Goal: Information Seeking & Learning: Find specific page/section

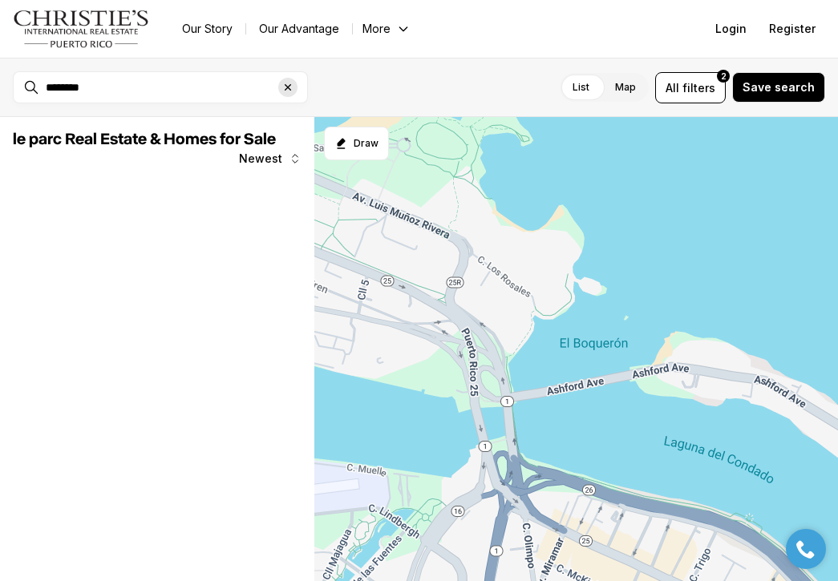
click at [287, 91] on icon "Clear search input" at bounding box center [287, 87] width 13 height 13
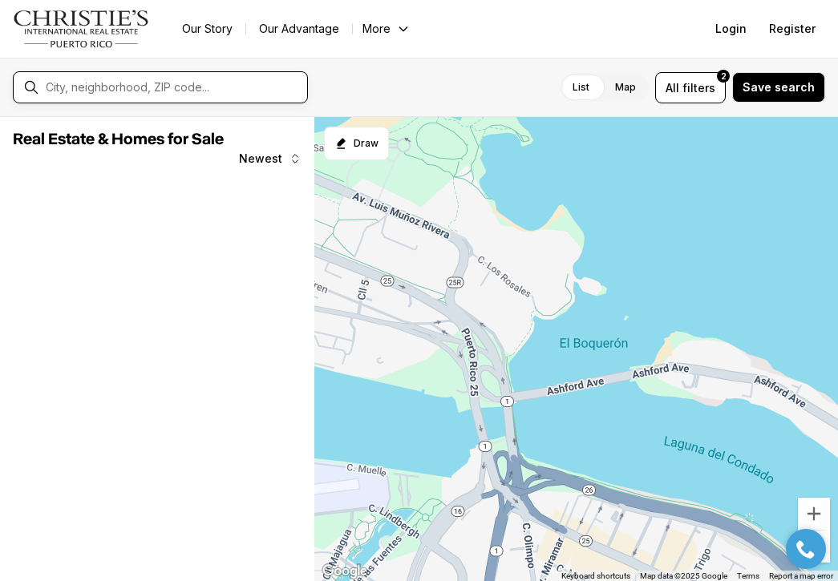
click at [185, 88] on input "text" at bounding box center [173, 87] width 255 height 14
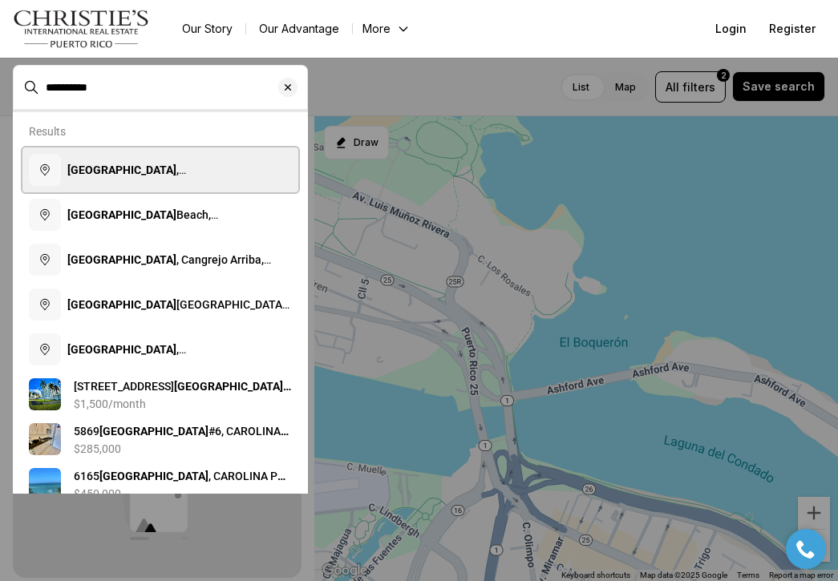
click at [105, 168] on b "Isla Verde" at bounding box center [121, 170] width 109 height 13
type input "**********"
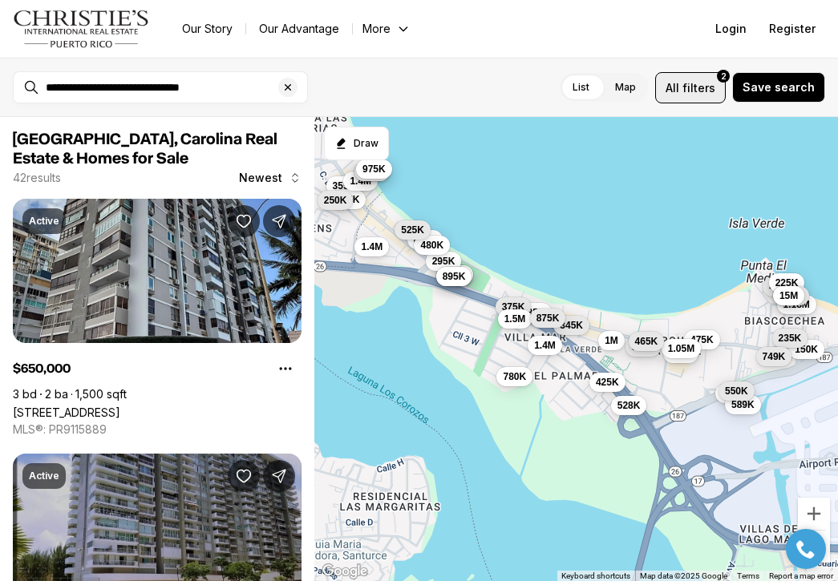
click at [689, 94] on span "filters" at bounding box center [698, 87] width 33 height 17
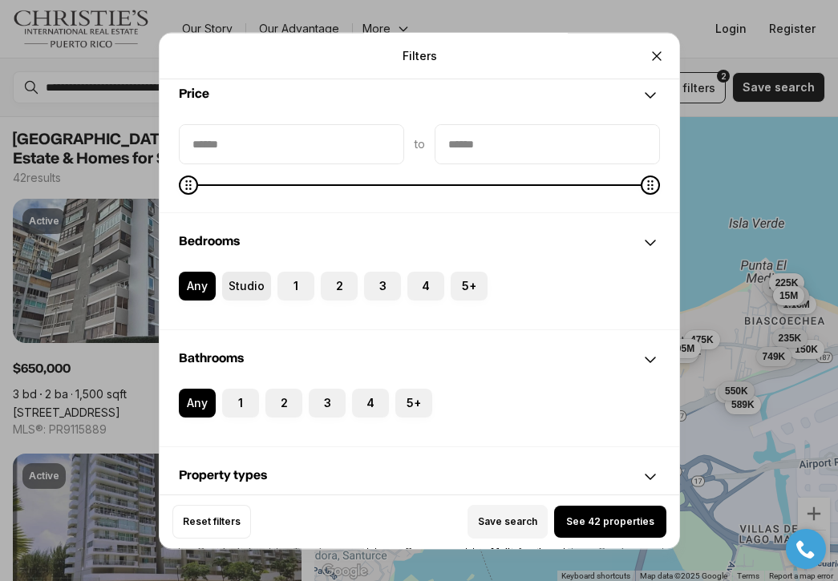
scroll to position [146, 0]
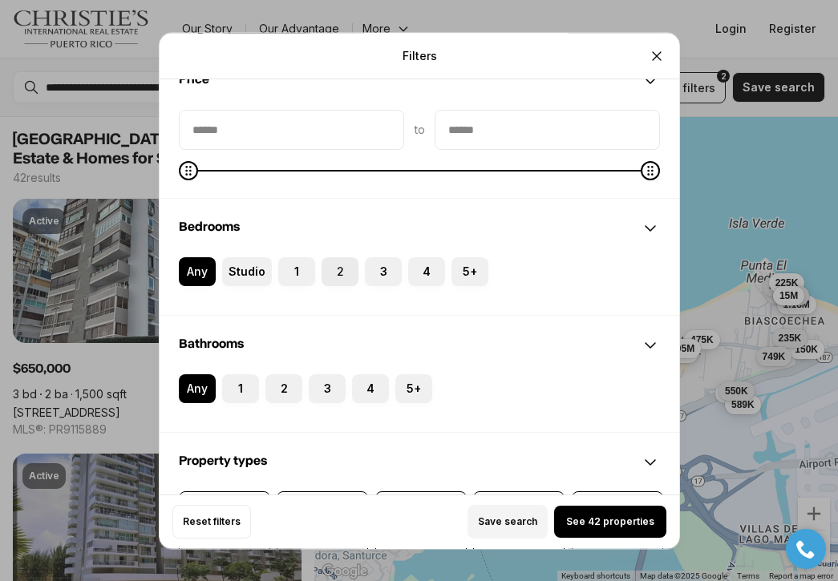
click at [330, 275] on label "2" at bounding box center [339, 271] width 37 height 29
click at [330, 273] on button "2" at bounding box center [329, 265] width 16 height 16
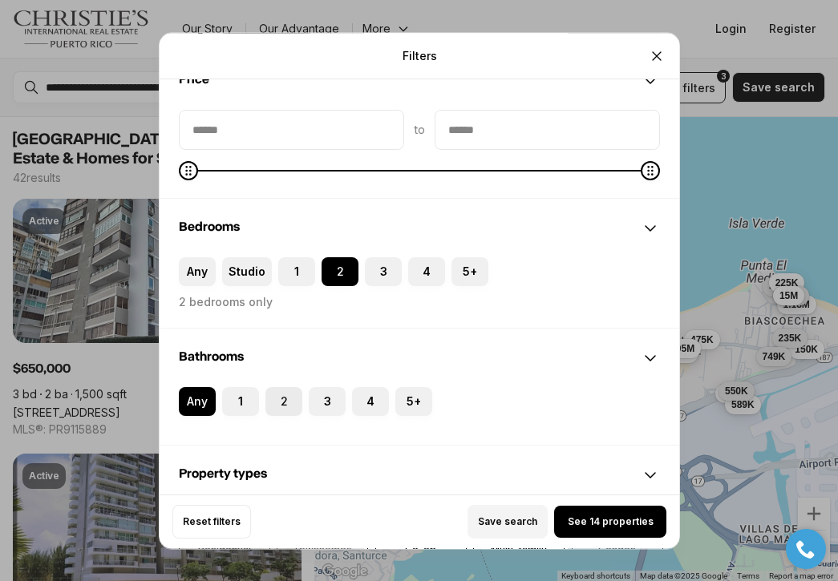
click at [282, 392] on label "2" at bounding box center [283, 401] width 37 height 29
click at [281, 392] on button "2" at bounding box center [273, 395] width 16 height 16
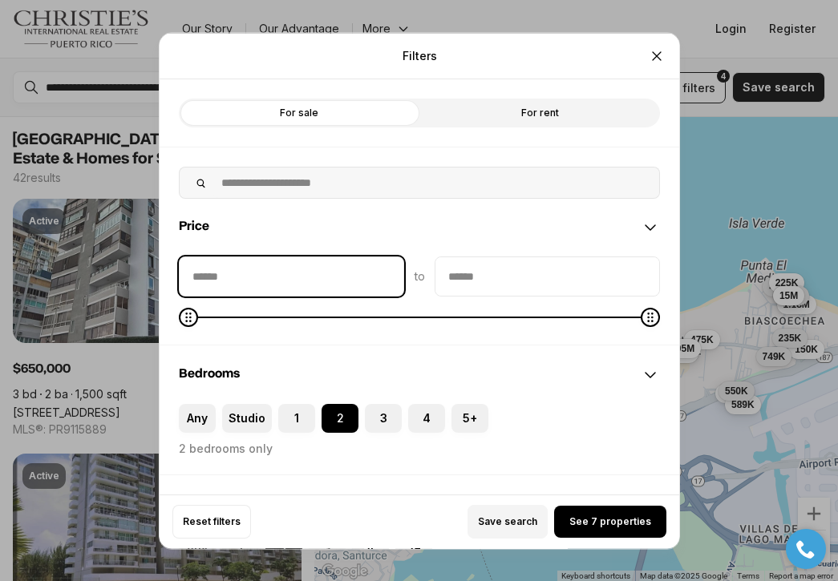
click at [313, 281] on input "priceMin" at bounding box center [292, 276] width 224 height 38
type input "****"
click at [456, 280] on input "priceMax" at bounding box center [547, 276] width 224 height 38
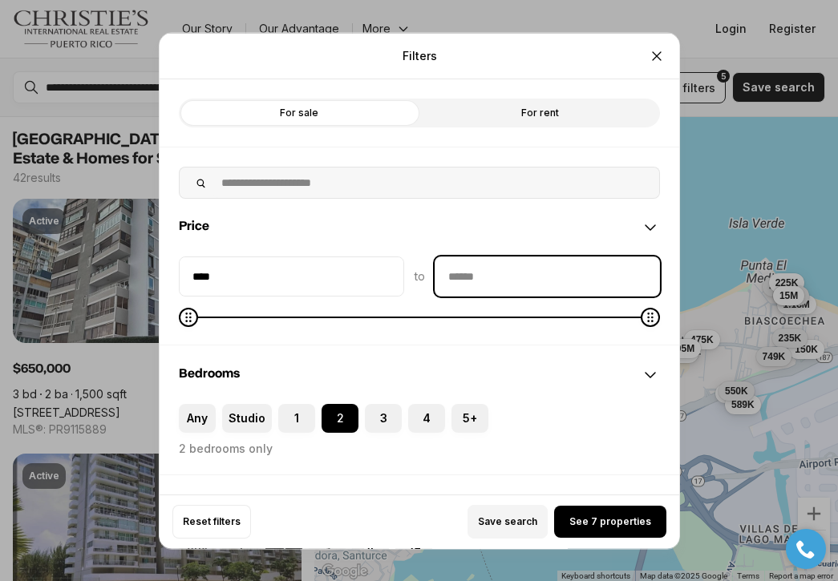
click at [463, 274] on input "priceMax" at bounding box center [547, 276] width 224 height 38
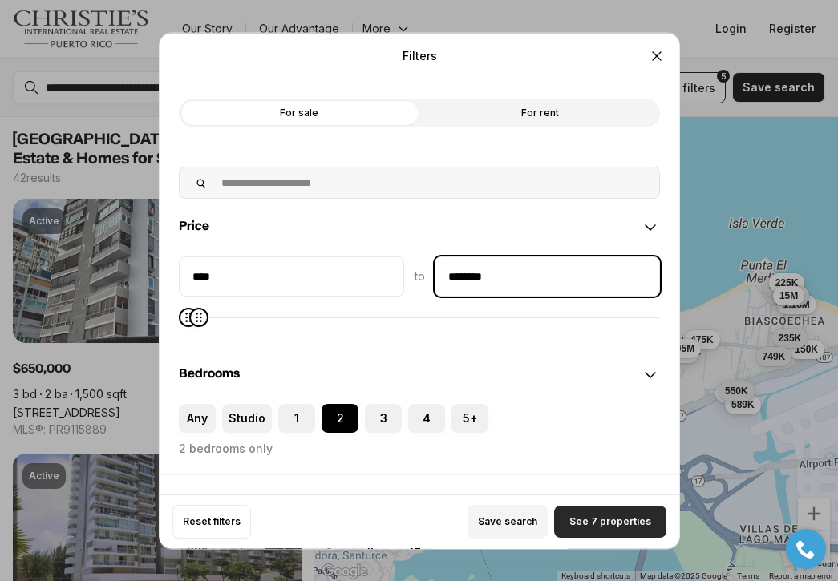
type input "********"
click at [569, 515] on button "See 7 properties" at bounding box center [610, 522] width 112 height 32
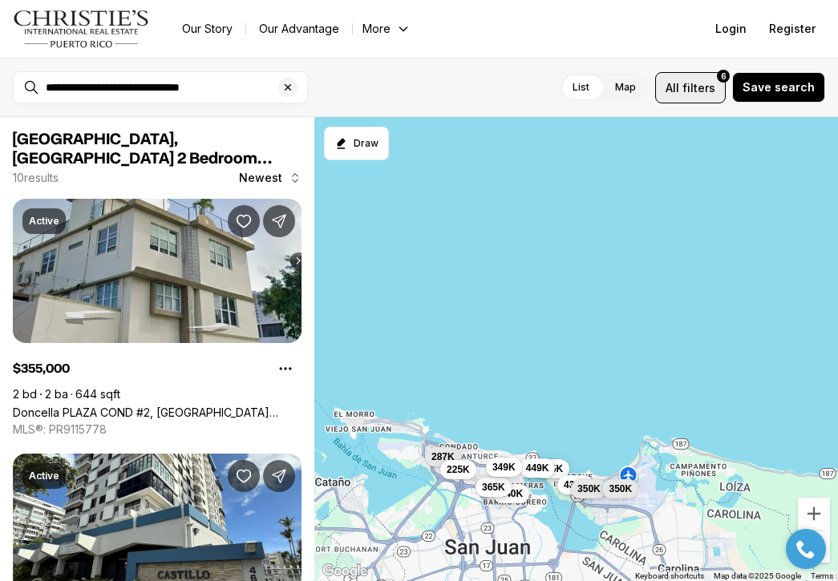
click at [701, 85] on span "filters" at bounding box center [698, 87] width 33 height 17
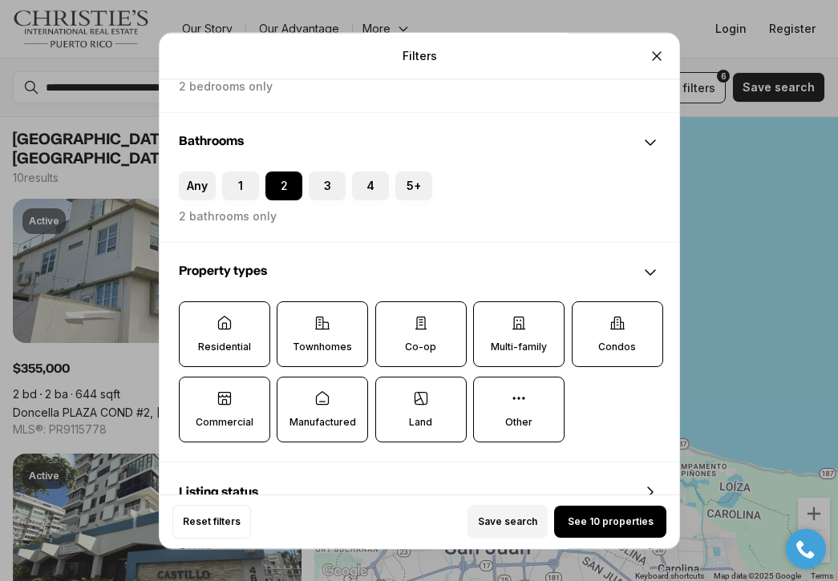
scroll to position [372, 0]
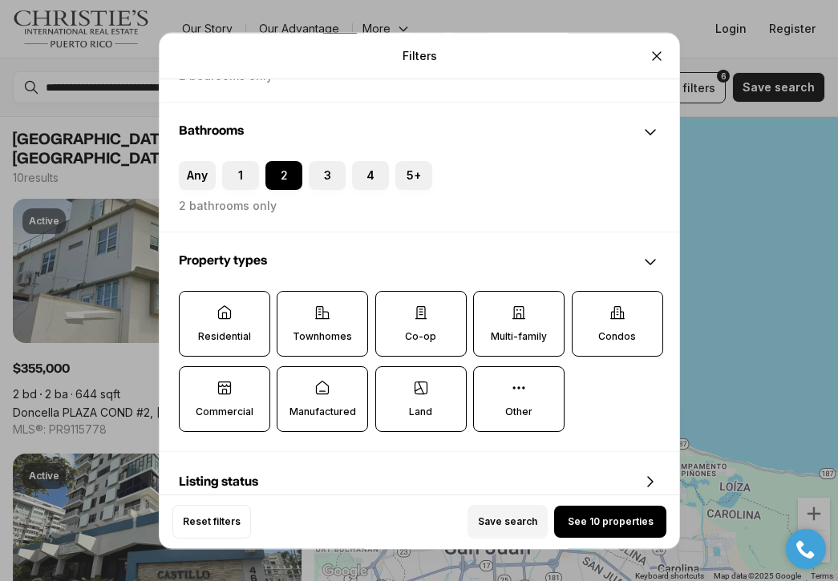
click at [345, 313] on label "Townhomes" at bounding box center [322, 324] width 91 height 66
click at [293, 308] on button "Townhomes" at bounding box center [285, 300] width 16 height 16
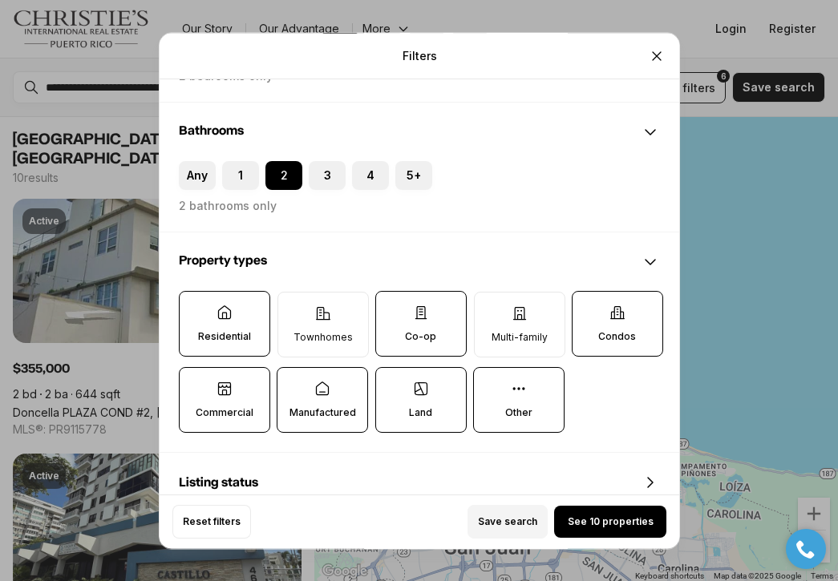
click at [487, 330] on label "Multi-family" at bounding box center [518, 325] width 91 height 66
click at [487, 309] on button "Multi-family" at bounding box center [482, 301] width 16 height 16
click at [610, 340] on p "Condos" at bounding box center [617, 336] width 38 height 13
click at [588, 308] on button "Condos" at bounding box center [580, 300] width 16 height 16
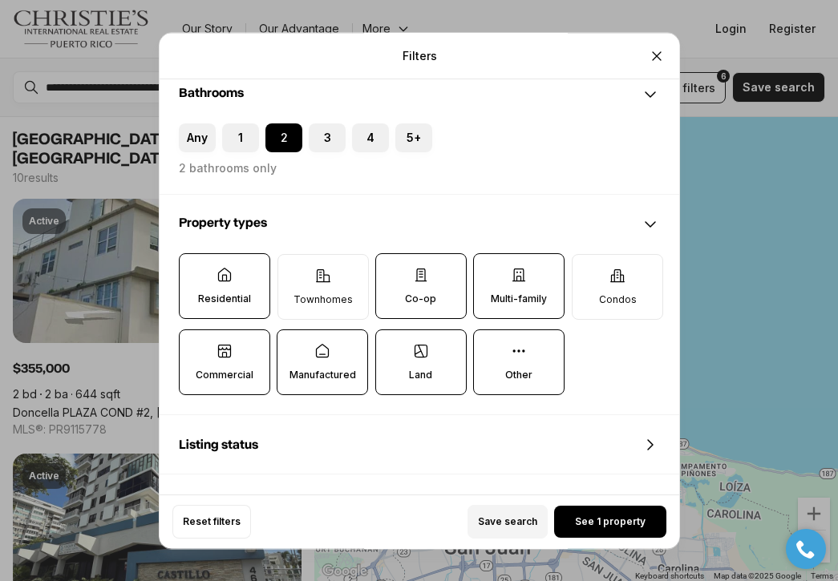
scroll to position [414, 0]
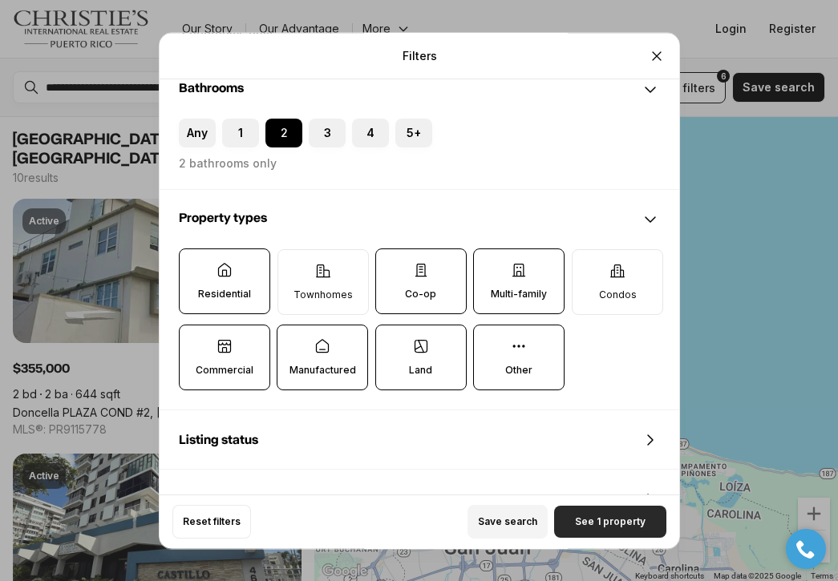
click at [593, 518] on span "See 1 property" at bounding box center [610, 521] width 71 height 13
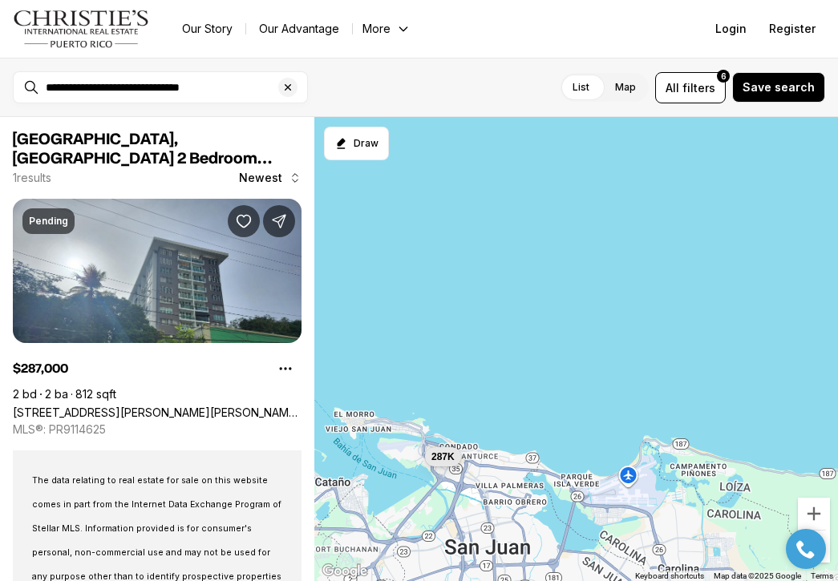
click at [143, 99] on div "**********" at bounding box center [173, 87] width 268 height 27
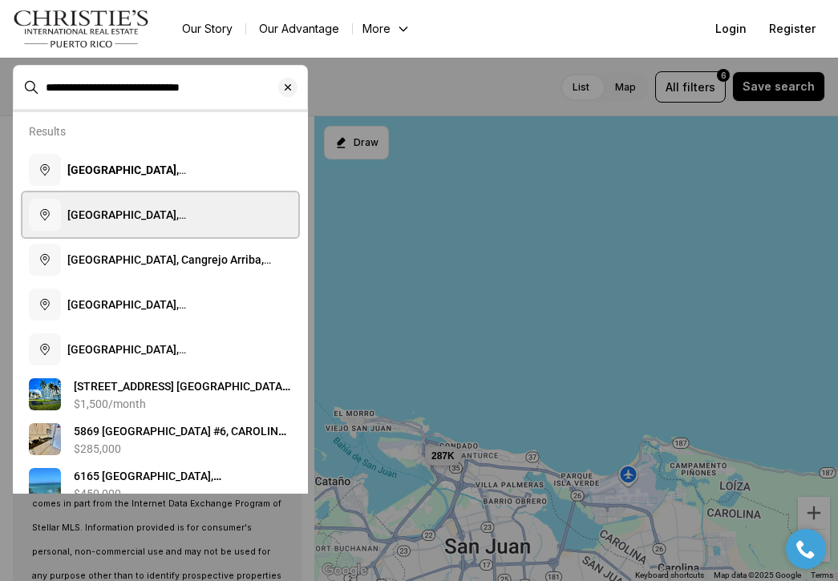
click at [124, 213] on span "Isla Verde Beach, Carolina, Puerto Rico" at bounding box center [153, 222] width 172 height 29
type input "**********"
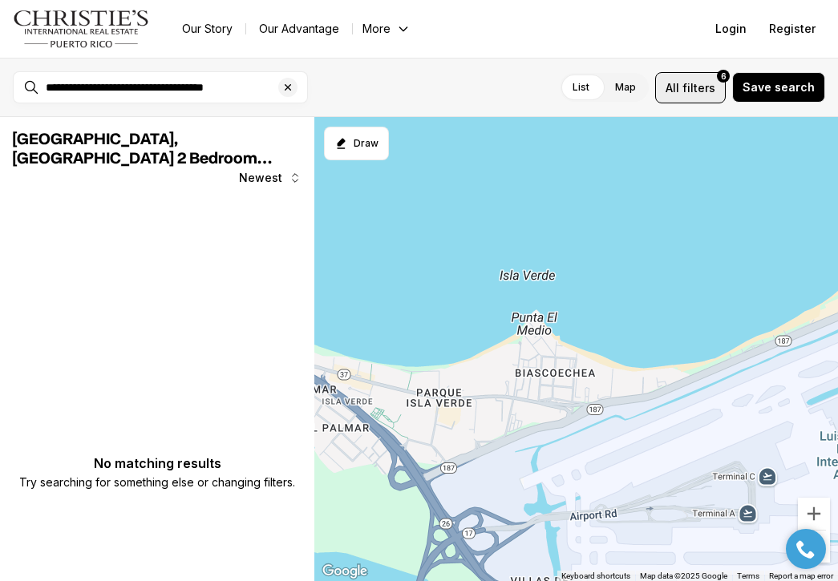
click at [695, 94] on span "filters" at bounding box center [698, 87] width 33 height 17
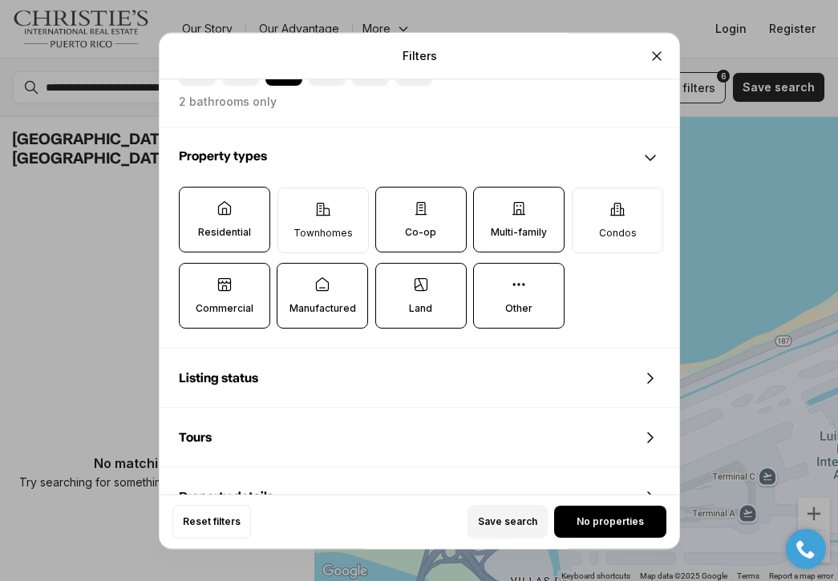
scroll to position [478, 0]
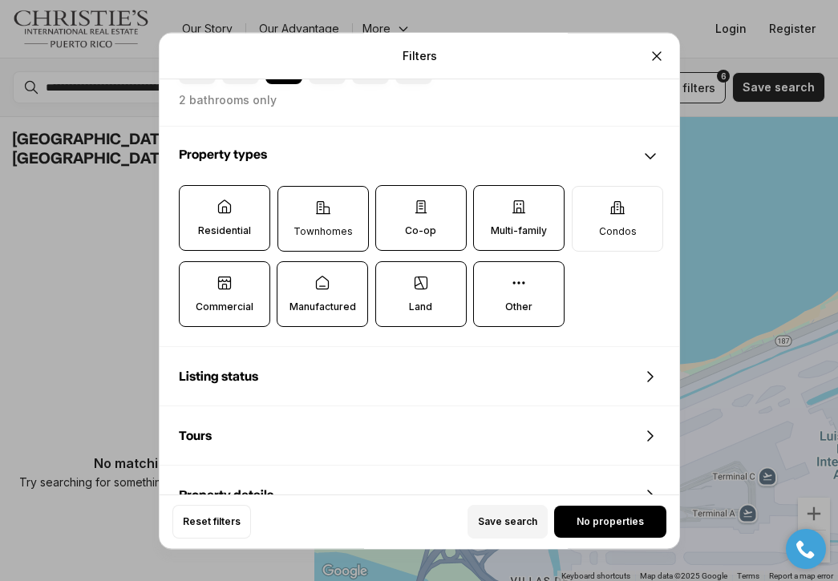
click at [345, 231] on p "Townhomes" at bounding box center [322, 231] width 59 height 13
click at [293, 203] on button "Townhomes" at bounding box center [285, 195] width 16 height 16
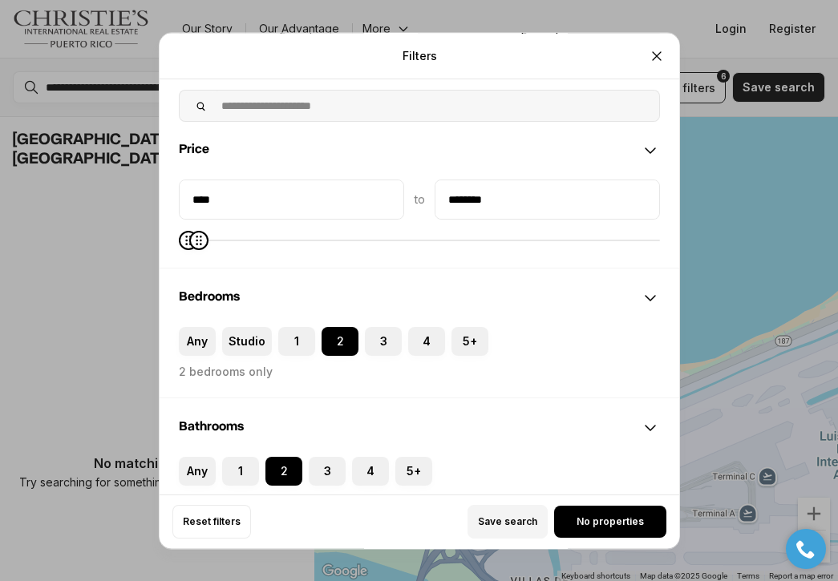
scroll to position [75, 0]
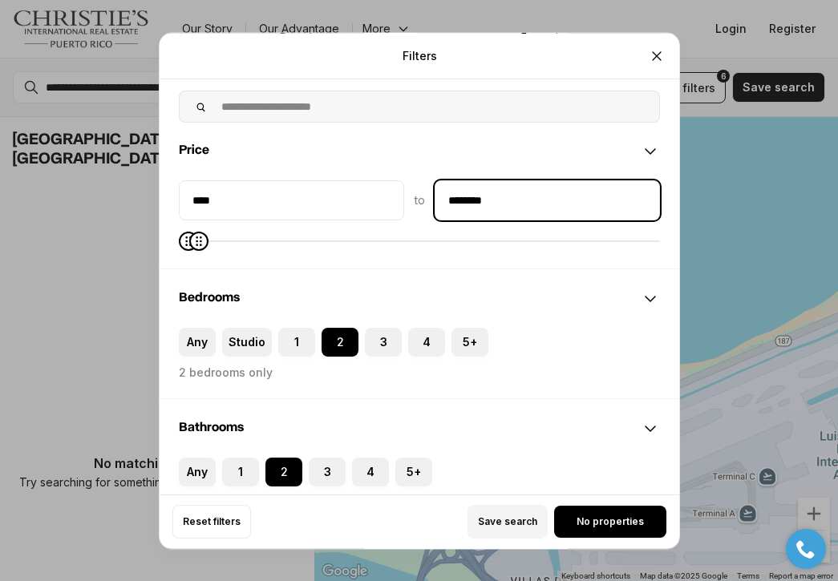
click at [517, 196] on input "********" at bounding box center [547, 200] width 224 height 38
type input "**"
type input "********"
click at [585, 396] on div "Any Studio 1 2 3 4 5+ 2 bedrooms only" at bounding box center [419, 363] width 519 height 71
click at [657, 55] on icon "Close" at bounding box center [657, 55] width 8 height 8
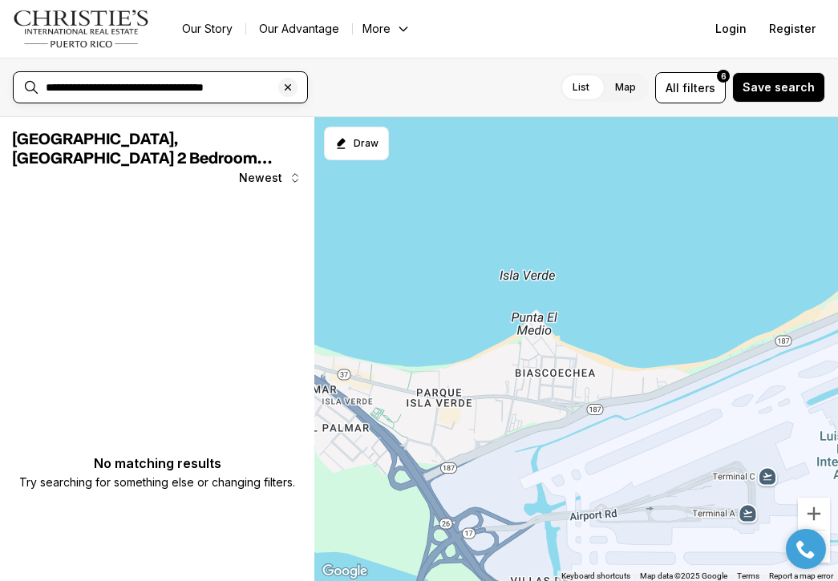
click at [253, 83] on input "**********" at bounding box center [173, 87] width 255 height 14
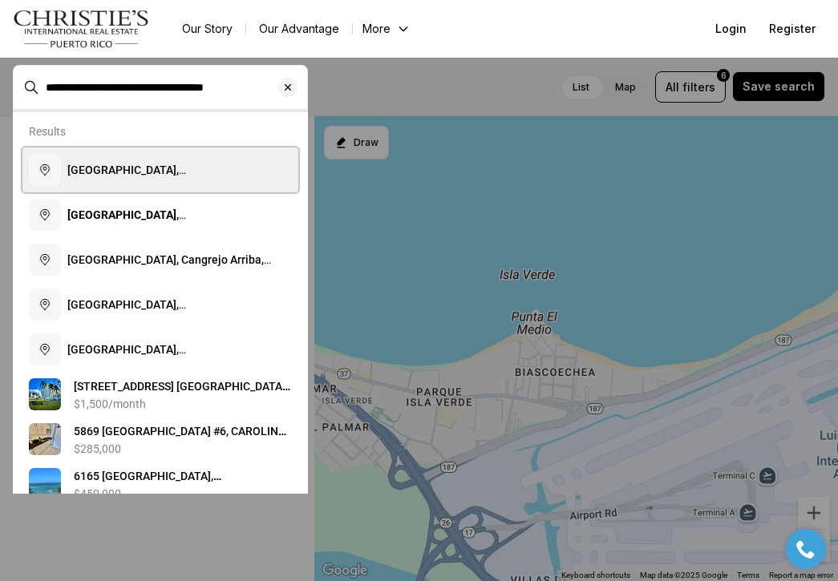
click at [176, 175] on span "Isla Verde, Carolina, Puerto Rico" at bounding box center [153, 178] width 172 height 29
type input "**********"
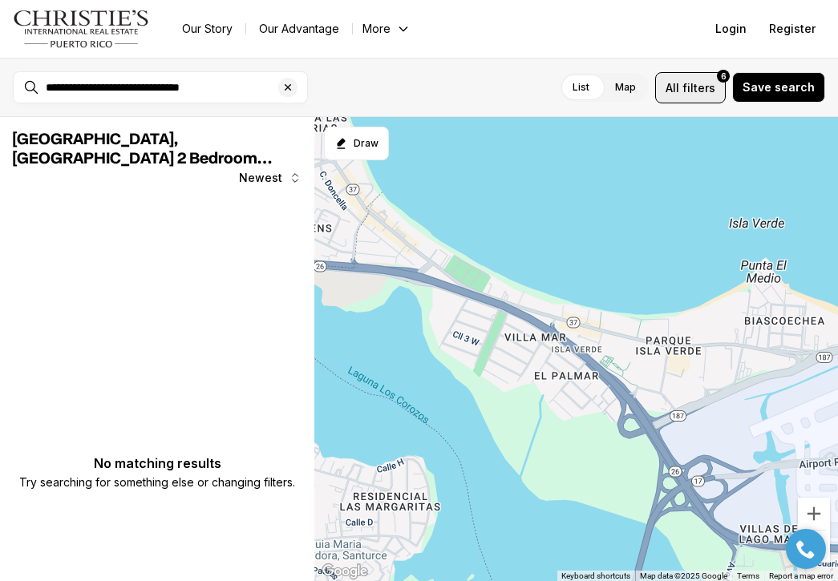
click at [689, 86] on span "filters" at bounding box center [698, 87] width 33 height 17
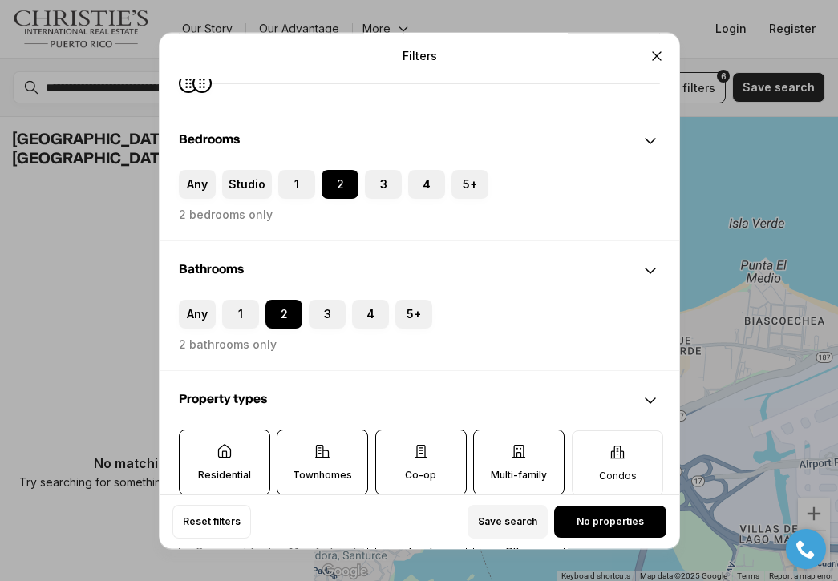
scroll to position [244, 0]
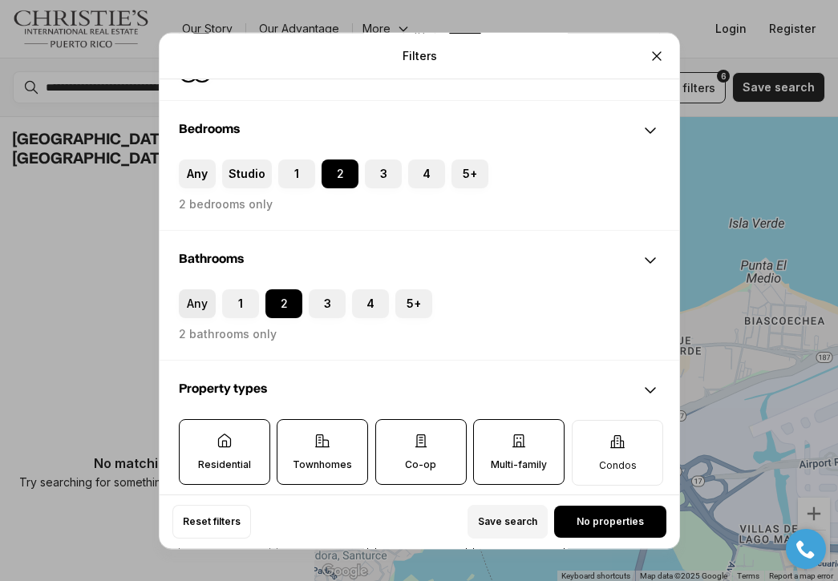
click at [199, 304] on label "Any" at bounding box center [197, 303] width 37 height 29
click at [195, 304] on button "Any" at bounding box center [187, 297] width 16 height 16
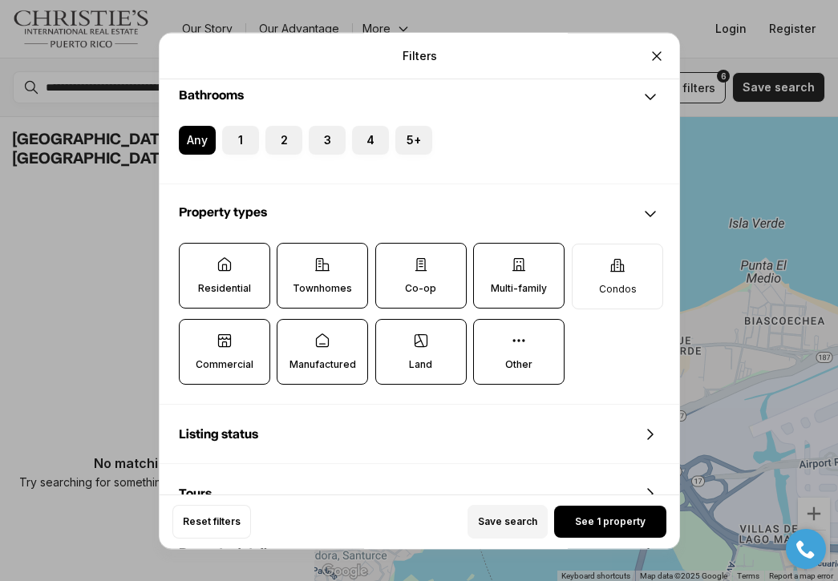
scroll to position [410, 0]
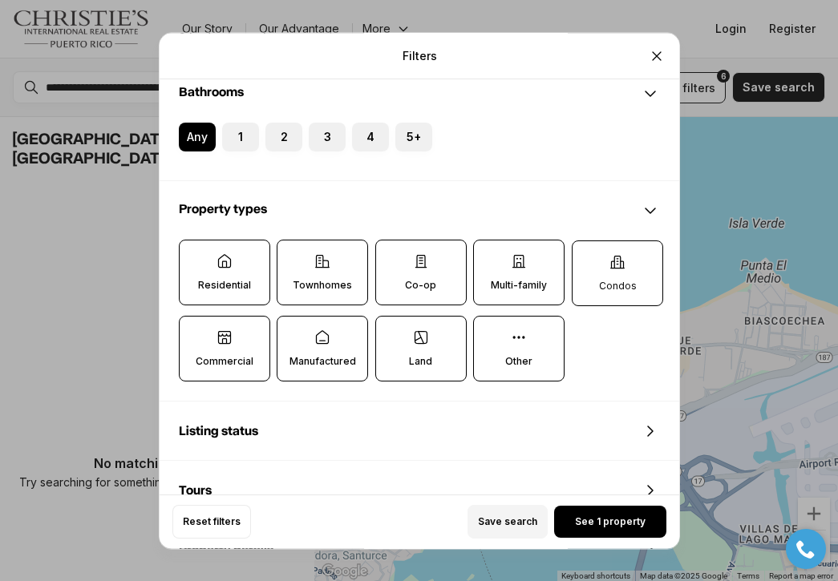
click at [609, 282] on p "Condos" at bounding box center [617, 286] width 38 height 13
click at [588, 257] on button "Condos" at bounding box center [580, 249] width 16 height 16
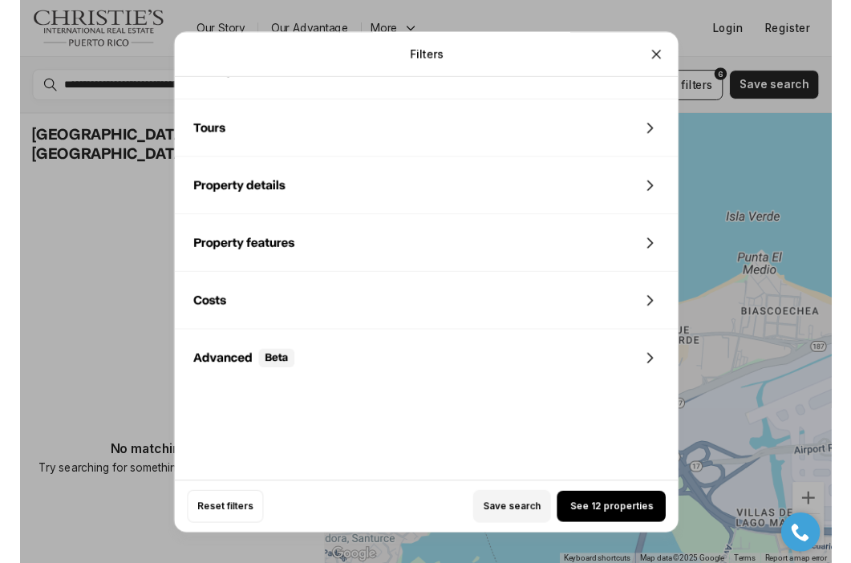
scroll to position [773, 0]
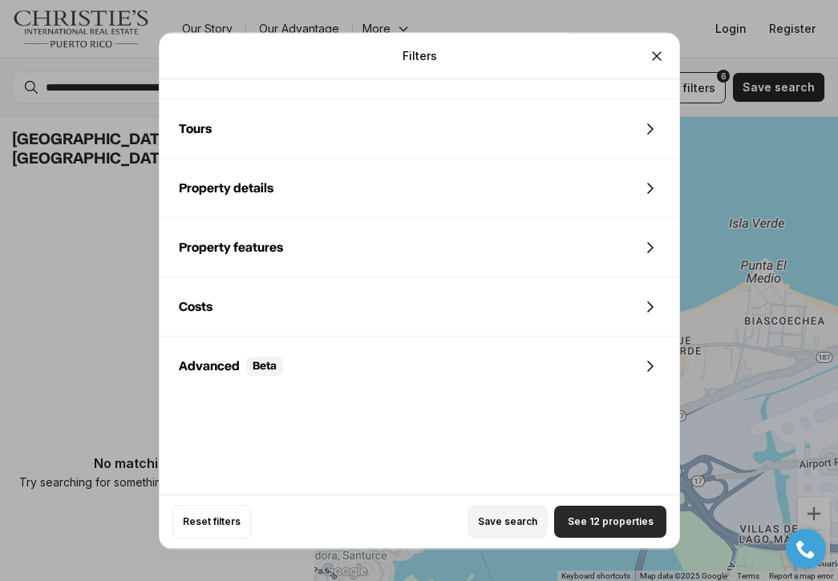
click at [596, 523] on span "See 12 properties" at bounding box center [610, 521] width 86 height 13
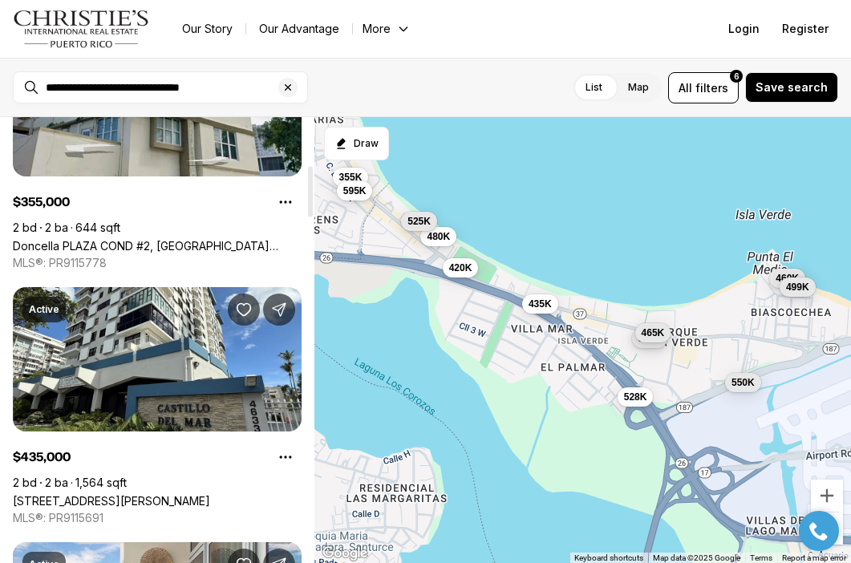
scroll to position [422, 0]
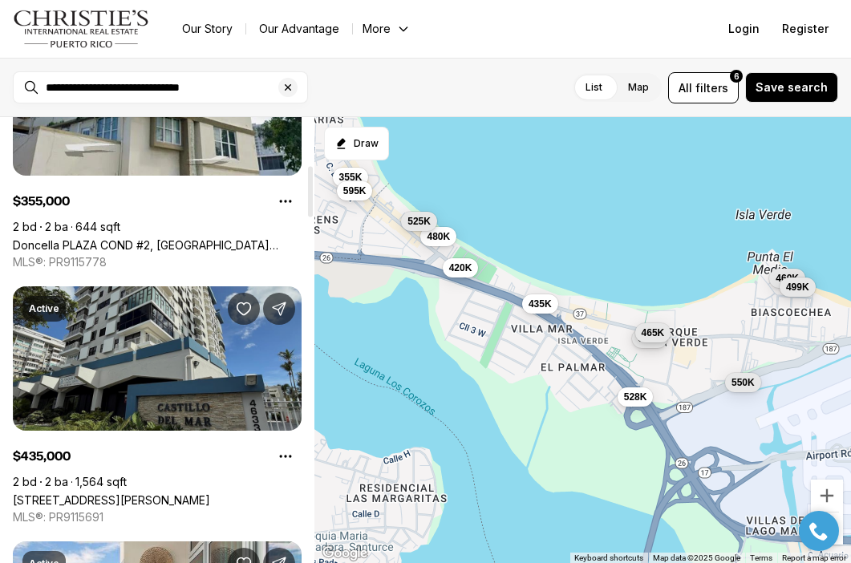
click at [183, 493] on link "[STREET_ADDRESS][PERSON_NAME]" at bounding box center [111, 500] width 197 height 14
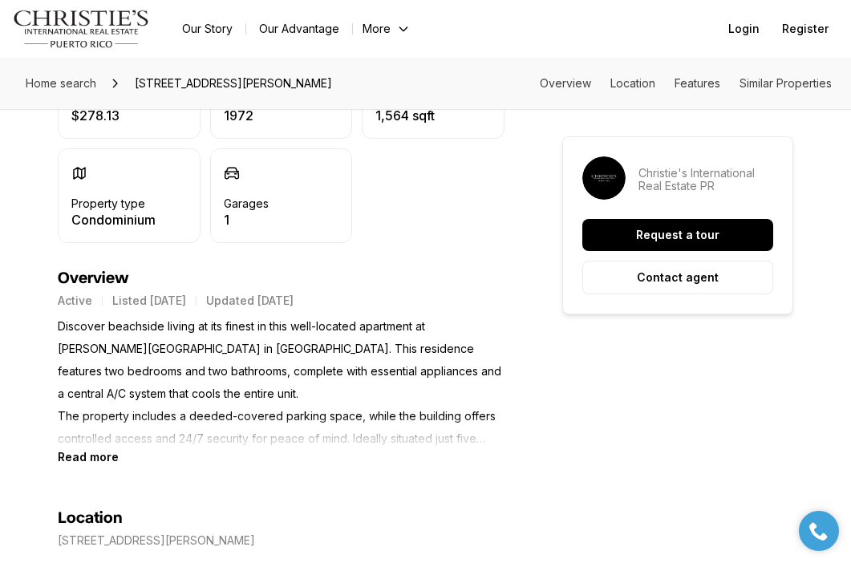
scroll to position [579, 0]
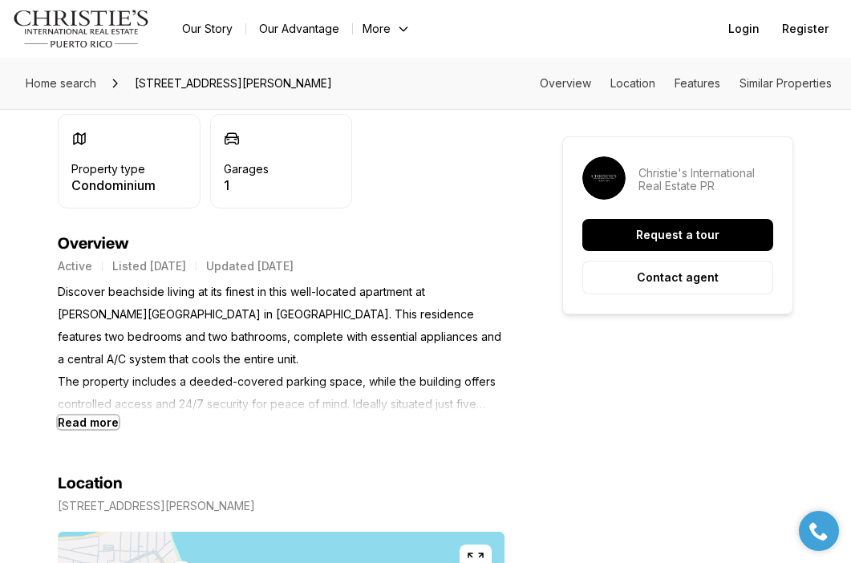
click at [95, 429] on b "Read more" at bounding box center [88, 422] width 61 height 14
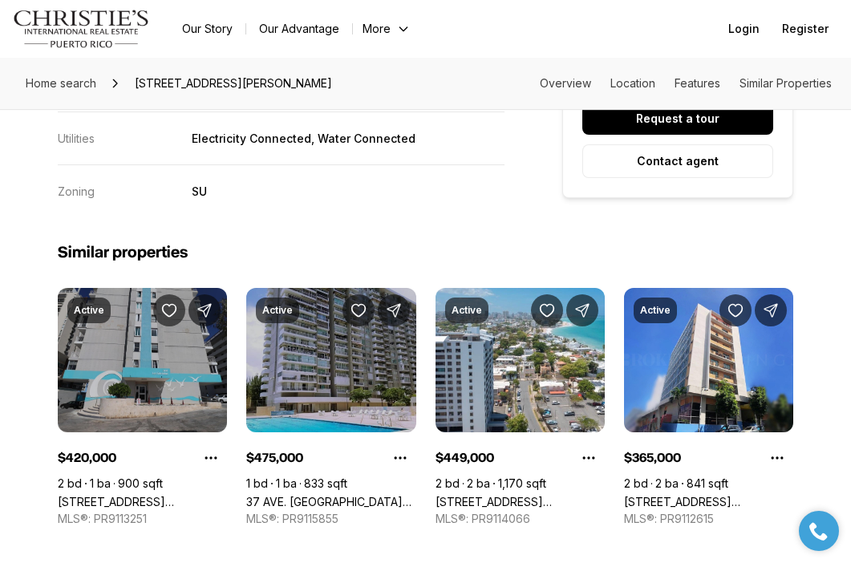
scroll to position [3887, 0]
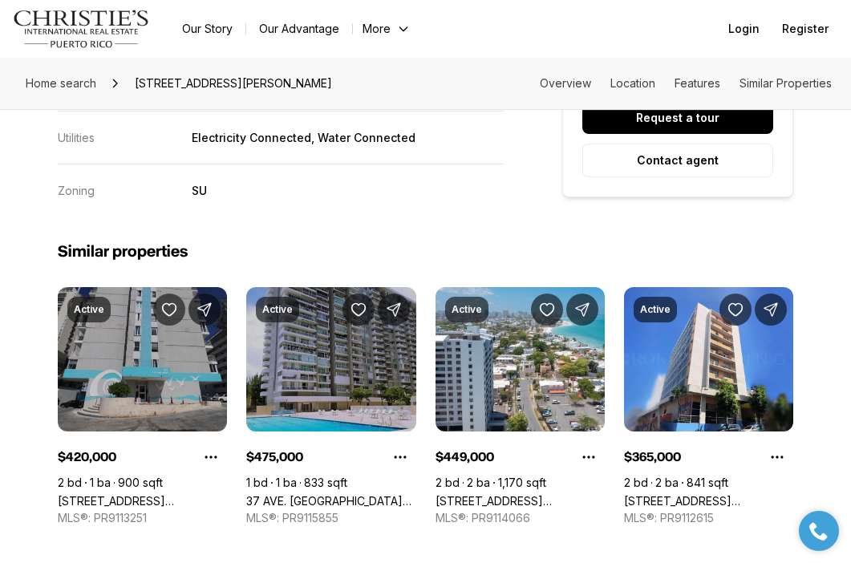
click at [160, 494] on link "[STREET_ADDRESS] [GEOGRAPHIC_DATA] #904, [GEOGRAPHIC_DATA], 00979" at bounding box center [142, 501] width 169 height 14
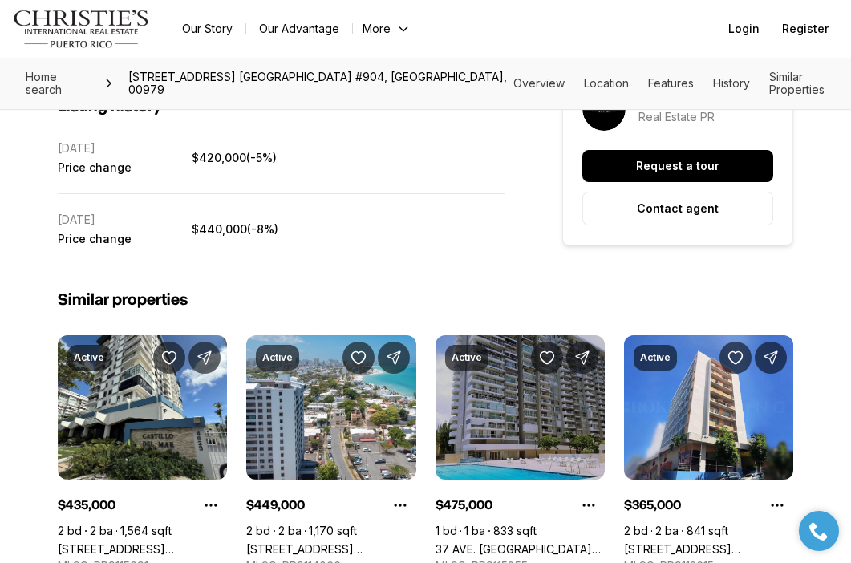
scroll to position [3832, 0]
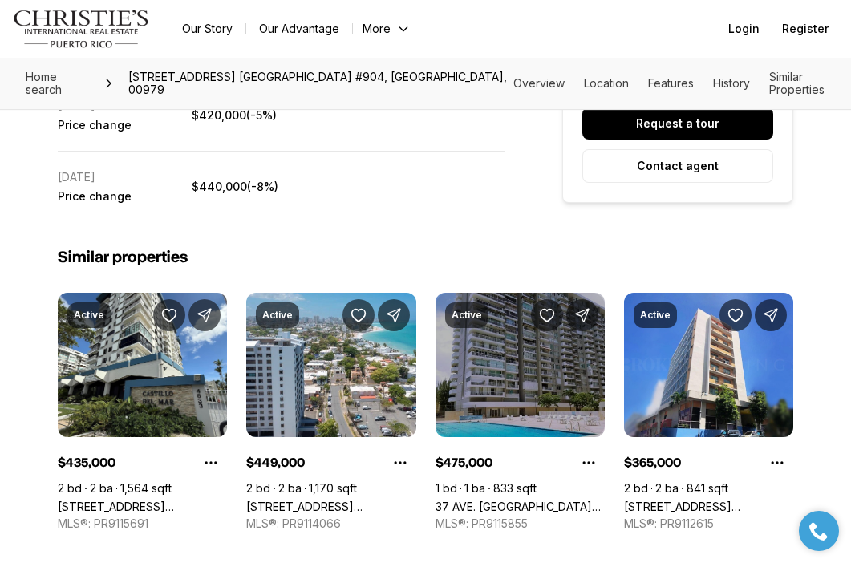
click at [517, 499] on link "37 AVE. [GEOGRAPHIC_DATA] #1716, [GEOGRAPHIC_DATA], 00979" at bounding box center [519, 506] width 169 height 14
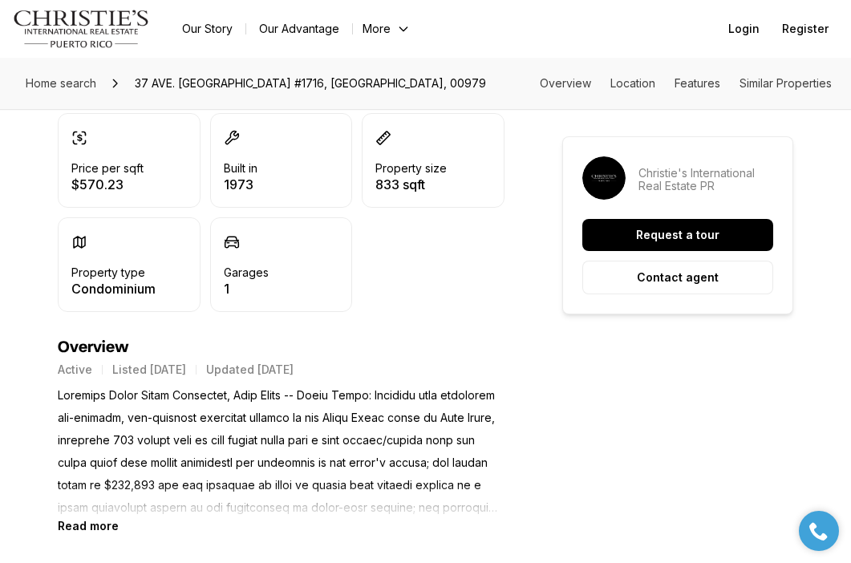
scroll to position [508, 0]
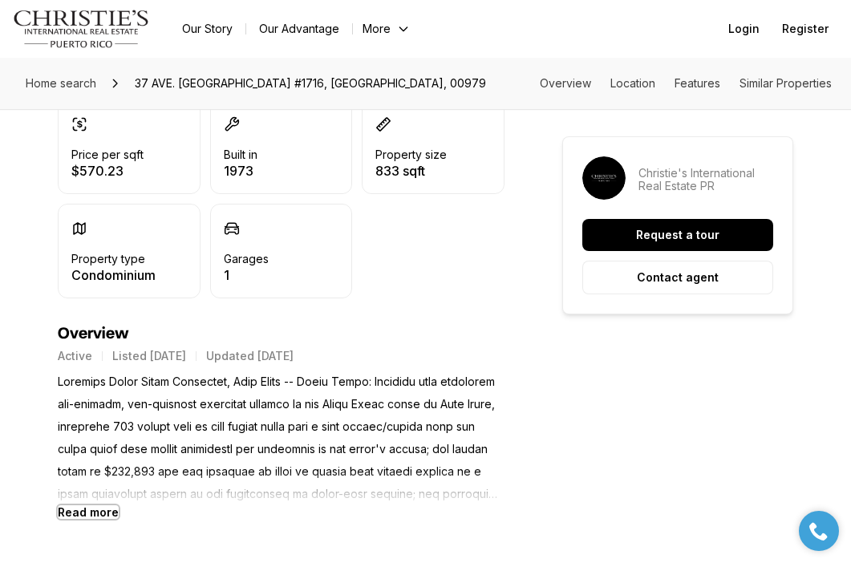
click at [111, 505] on b "Read more" at bounding box center [88, 512] width 61 height 14
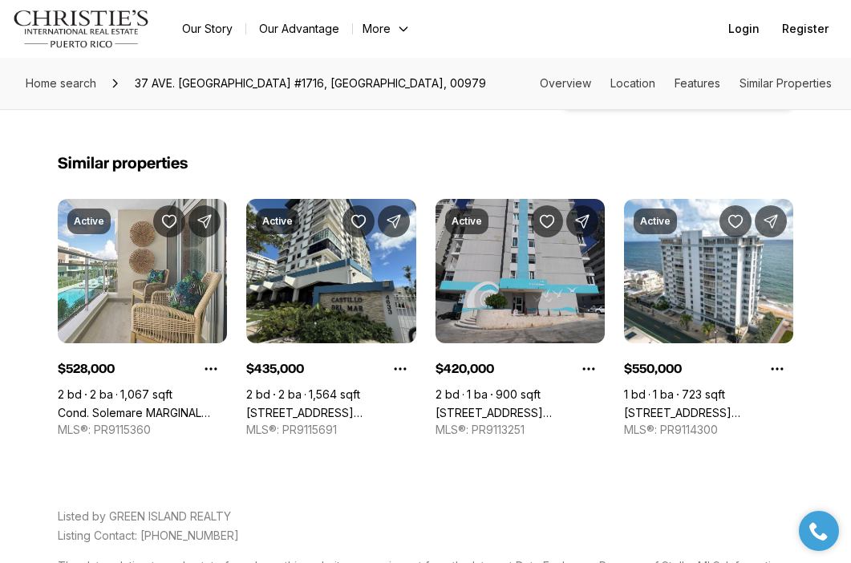
scroll to position [4122, 0]
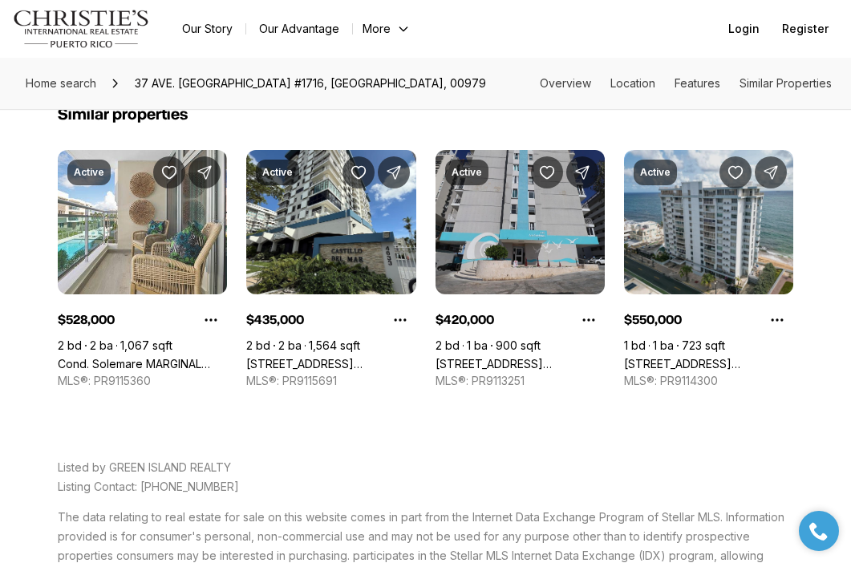
click at [682, 357] on link "1035 ASHFORD AVE #505, SAN JUAN PR, 00907" at bounding box center [708, 364] width 169 height 14
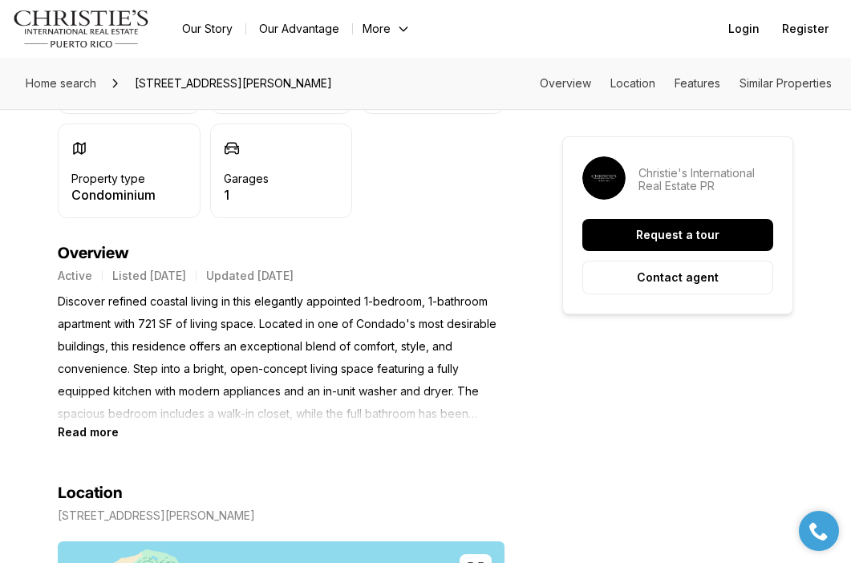
scroll to position [572, 0]
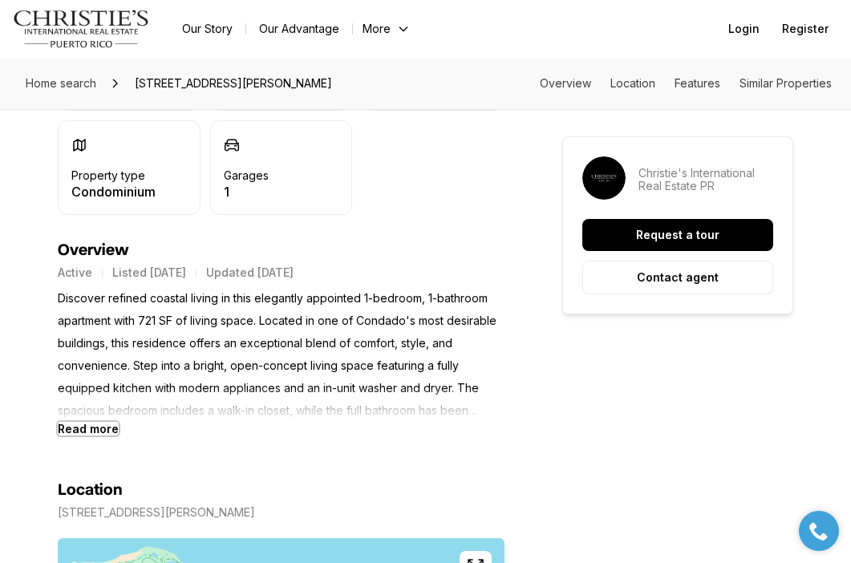
click at [91, 433] on b "Read more" at bounding box center [88, 429] width 61 height 14
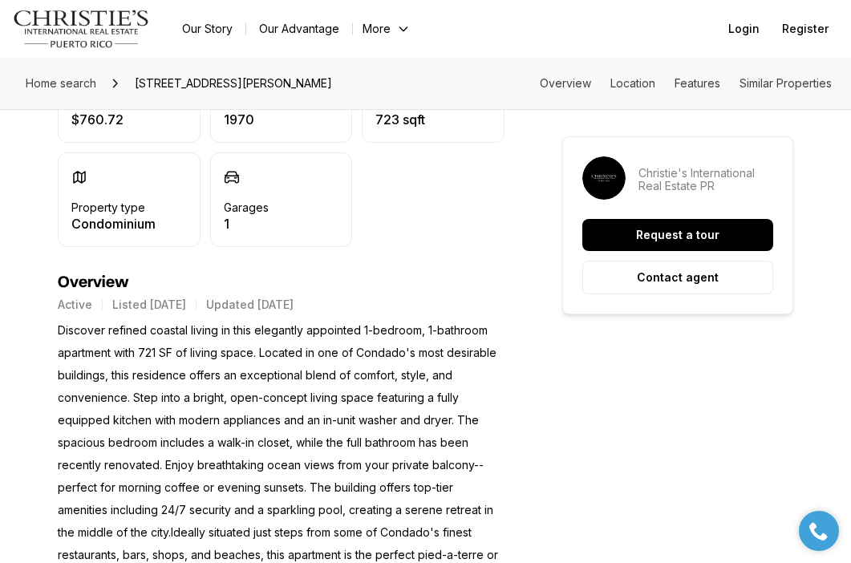
scroll to position [0, 0]
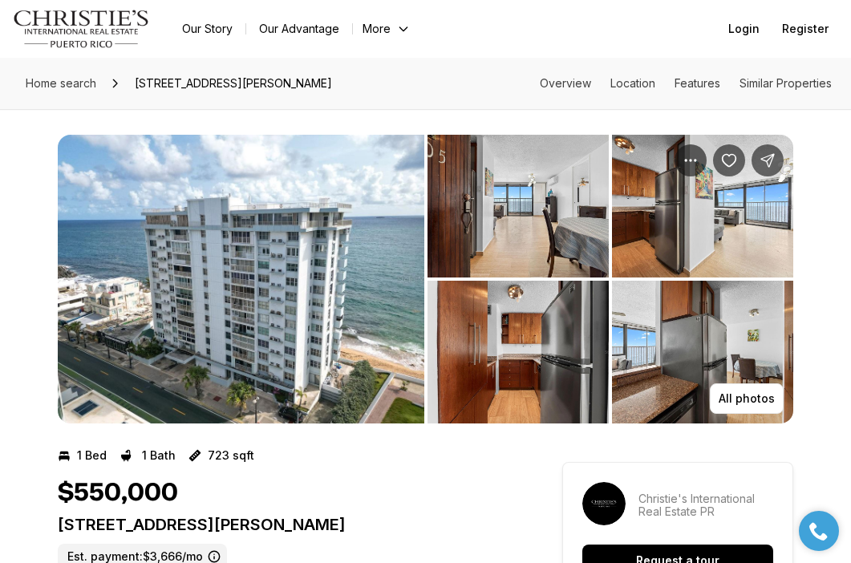
click at [526, 190] on img "View image gallery" at bounding box center [517, 206] width 181 height 143
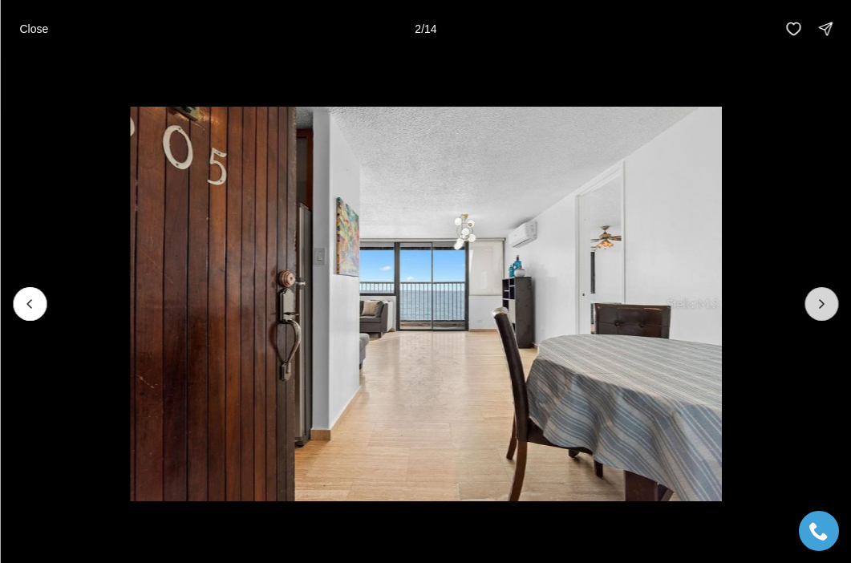
click at [830, 297] on button "Next slide" at bounding box center [821, 304] width 34 height 34
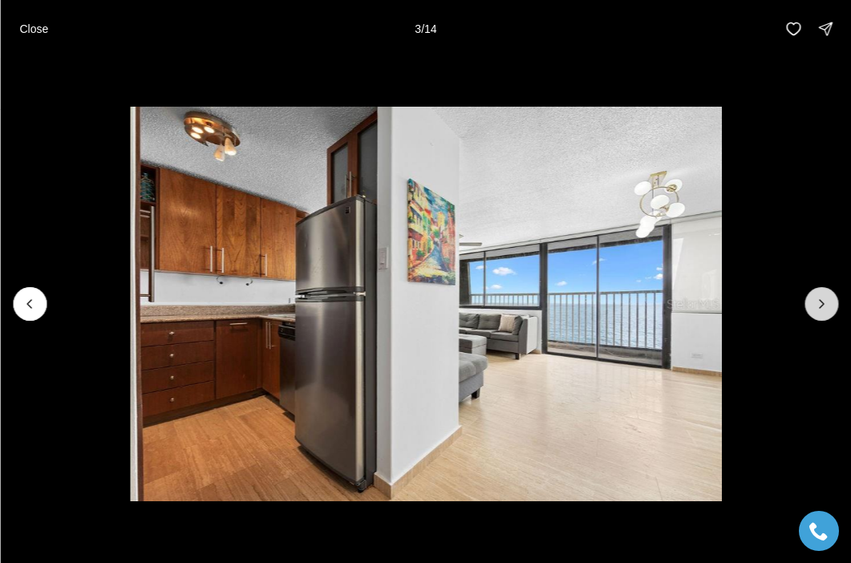
click at [830, 297] on button "Next slide" at bounding box center [821, 304] width 34 height 34
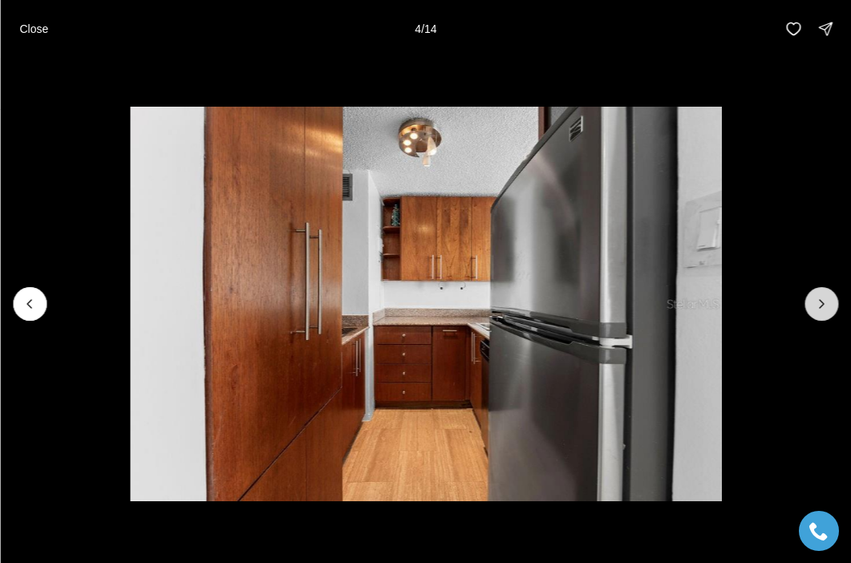
click at [830, 297] on button "Next slide" at bounding box center [821, 304] width 34 height 34
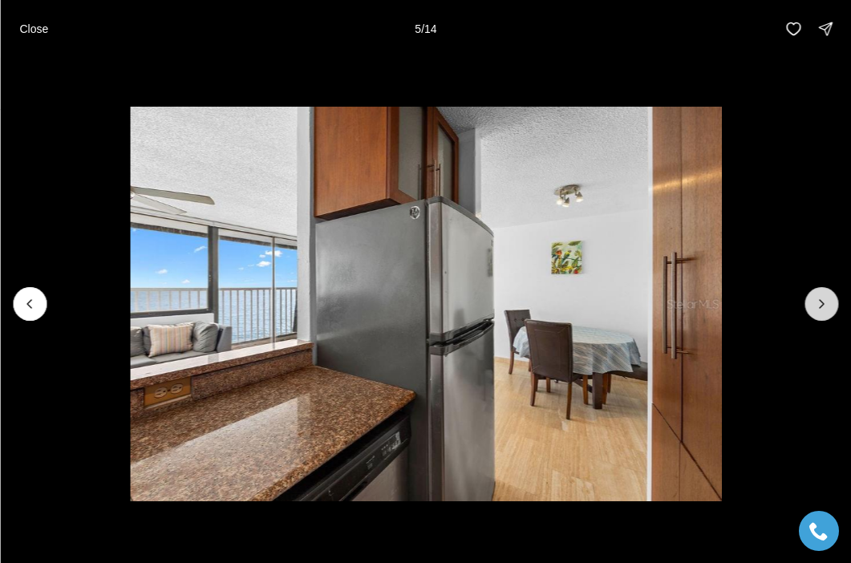
click at [830, 297] on button "Next slide" at bounding box center [821, 304] width 34 height 34
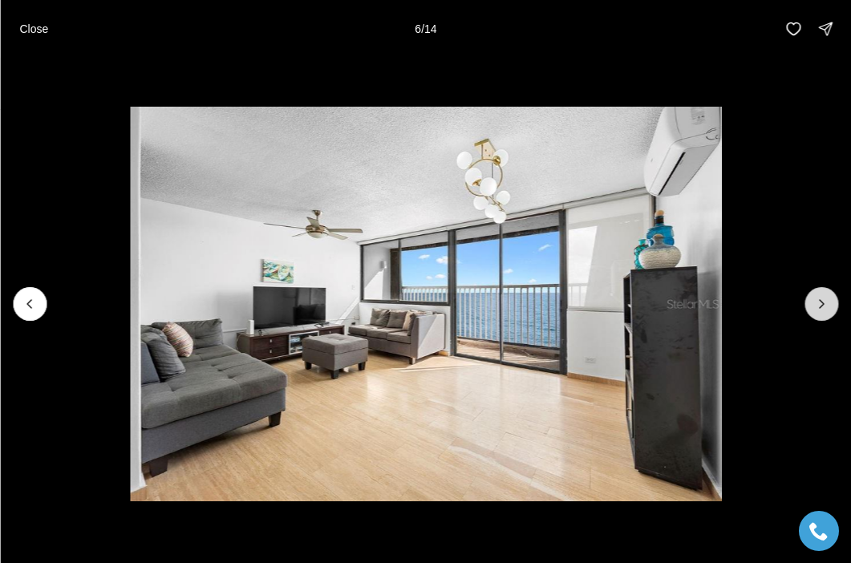
click at [830, 297] on button "Next slide" at bounding box center [821, 304] width 34 height 34
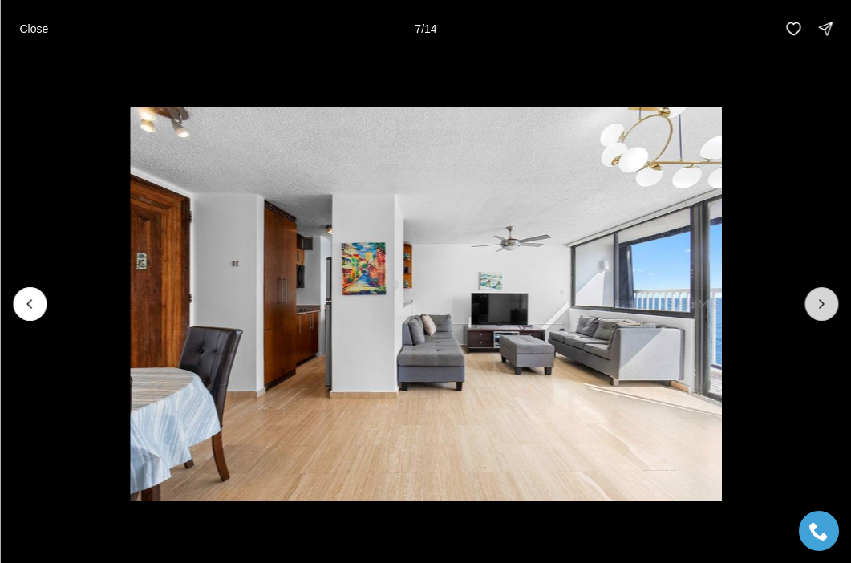
click at [830, 297] on button "Next slide" at bounding box center [821, 304] width 34 height 34
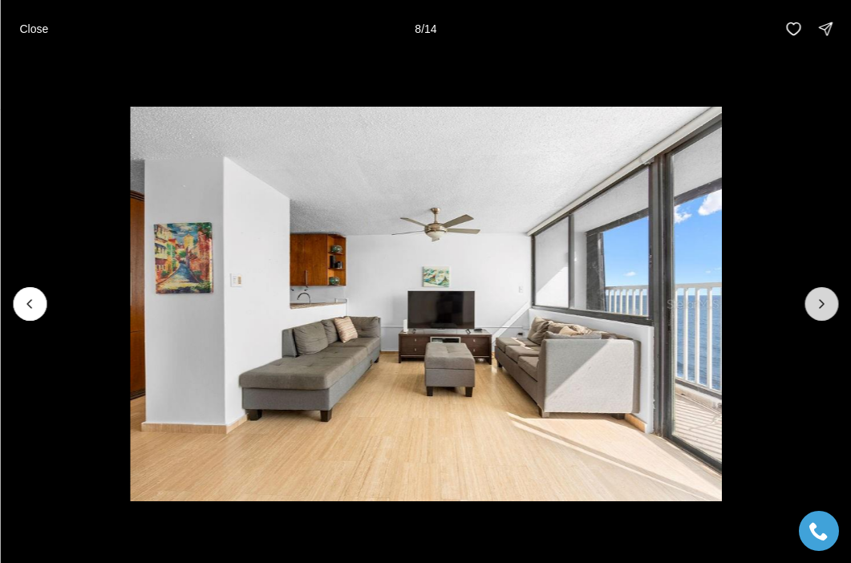
click at [830, 297] on button "Next slide" at bounding box center [821, 304] width 34 height 34
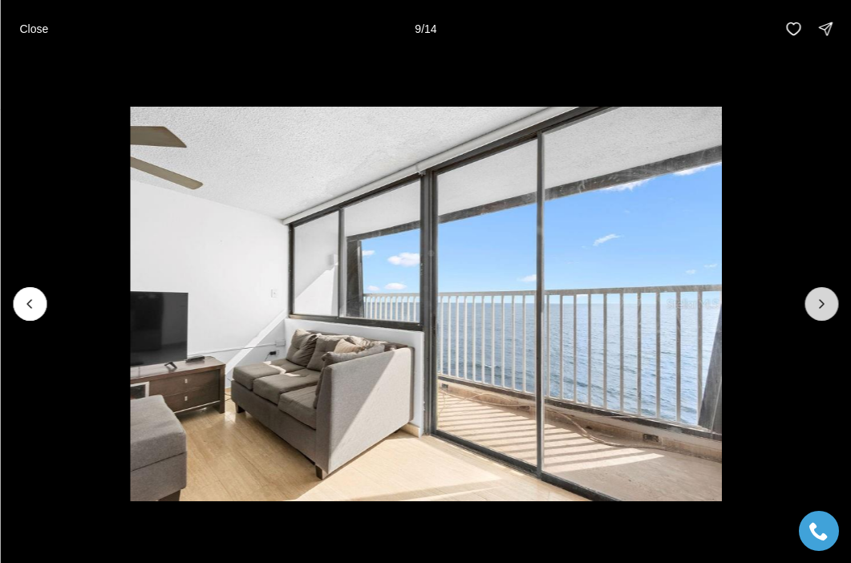
click at [830, 297] on button "Next slide" at bounding box center [821, 304] width 34 height 34
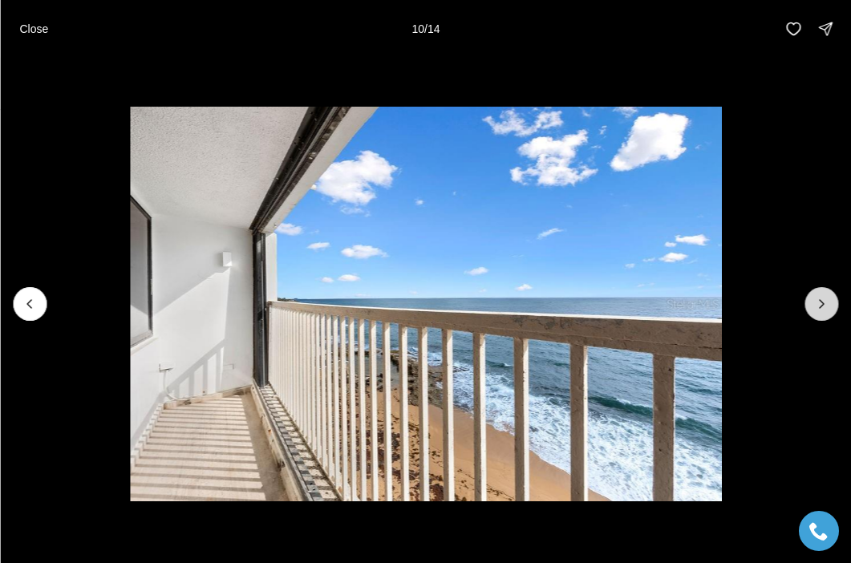
click at [830, 297] on button "Next slide" at bounding box center [821, 304] width 34 height 34
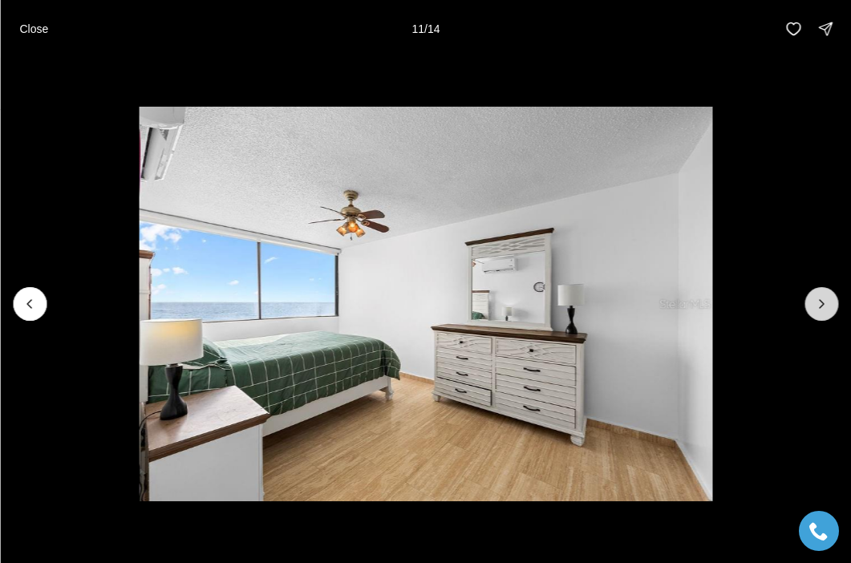
click at [830, 297] on button "Next slide" at bounding box center [821, 304] width 34 height 34
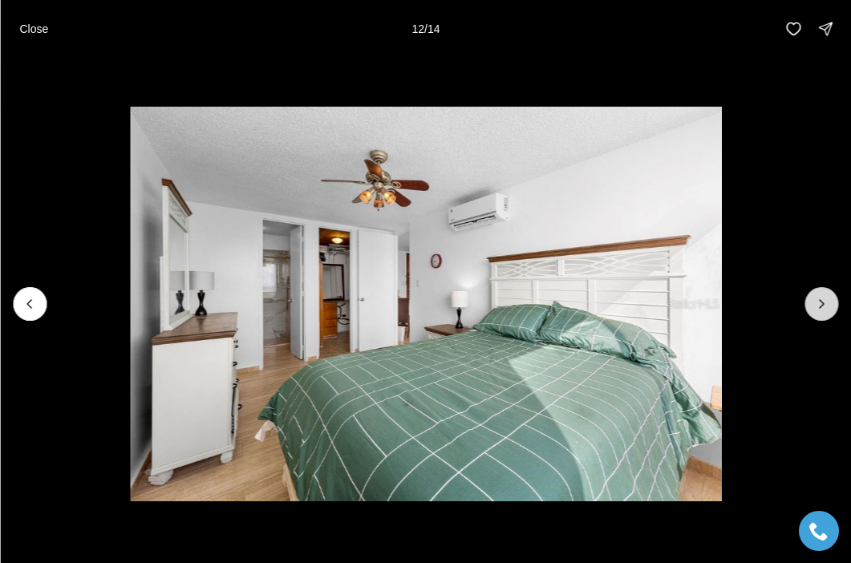
click at [830, 297] on button "Next slide" at bounding box center [821, 304] width 34 height 34
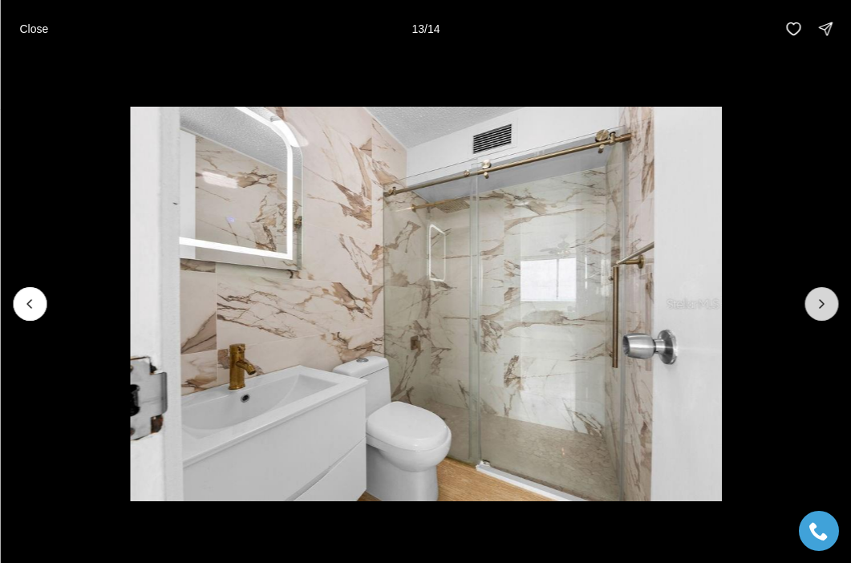
click at [830, 297] on button "Next slide" at bounding box center [821, 304] width 34 height 34
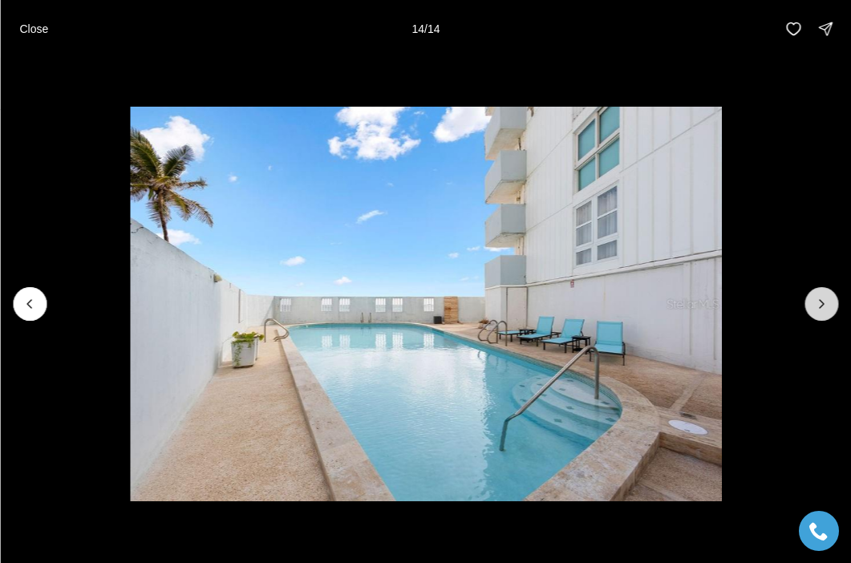
click at [830, 297] on div at bounding box center [821, 304] width 34 height 34
click at [38, 30] on p "Close" at bounding box center [33, 28] width 29 height 13
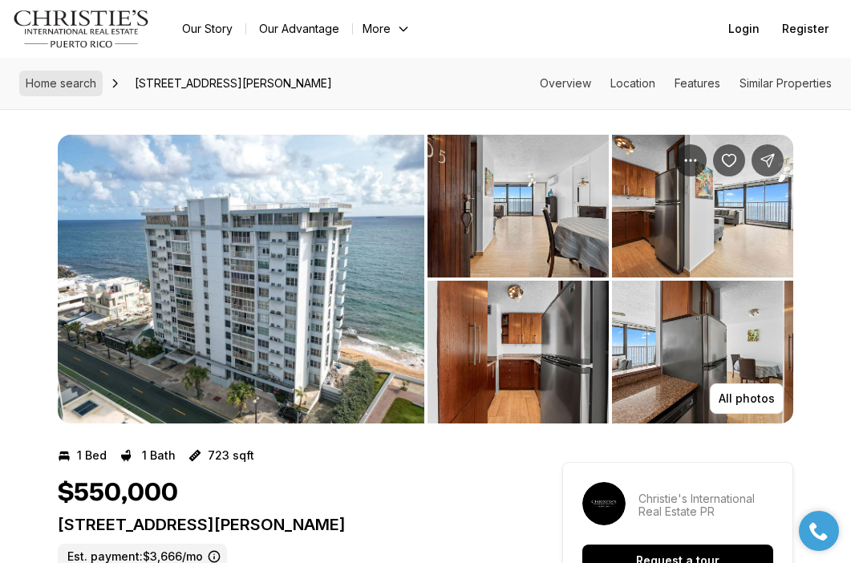
click at [79, 87] on span "Home search" at bounding box center [61, 83] width 71 height 14
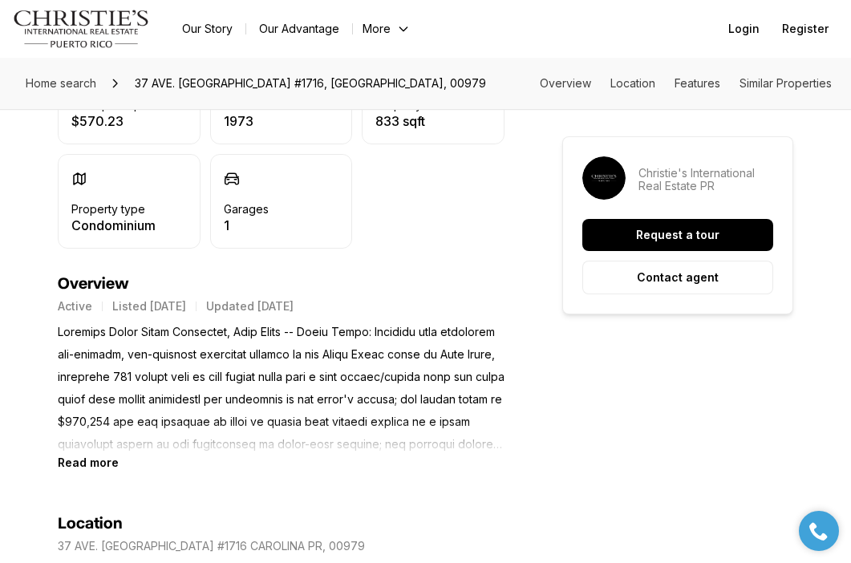
scroll to position [422, 0]
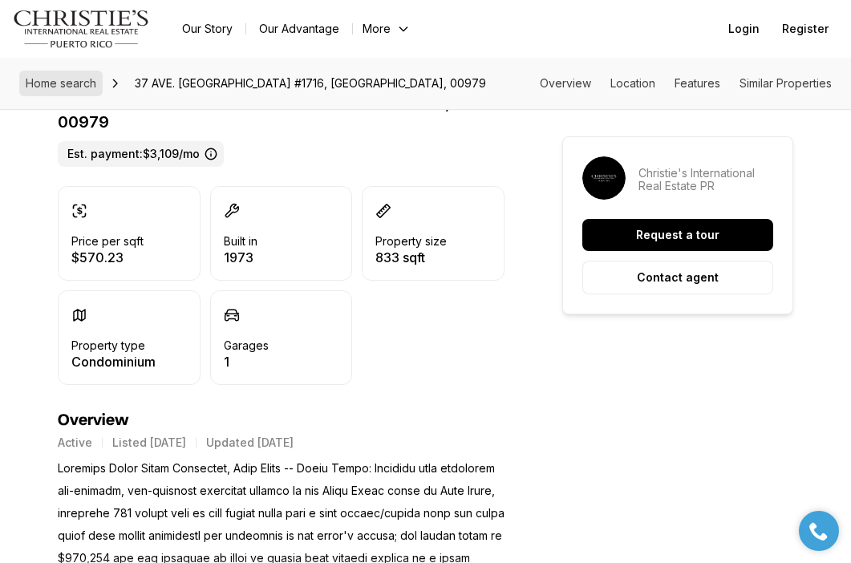
click at [75, 84] on span "Home search" at bounding box center [61, 83] width 71 height 14
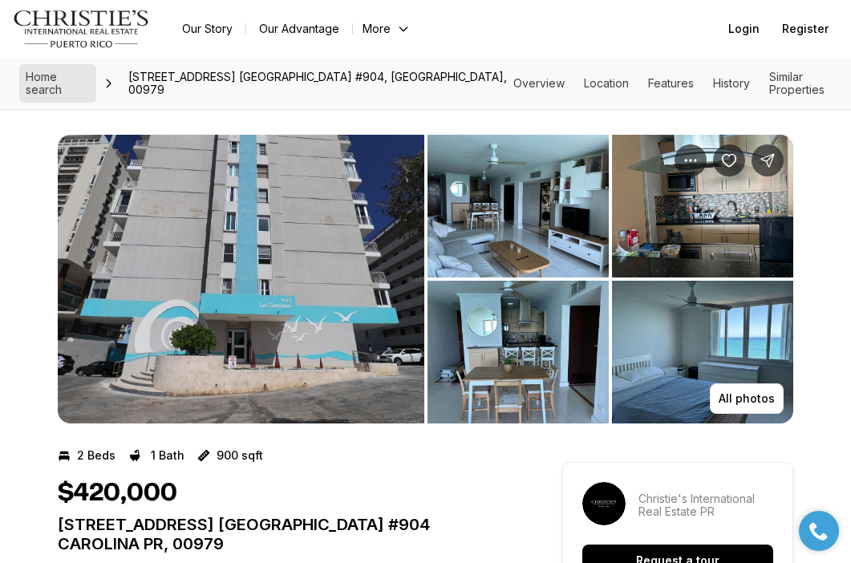
click at [62, 87] on span "Home search" at bounding box center [44, 83] width 36 height 26
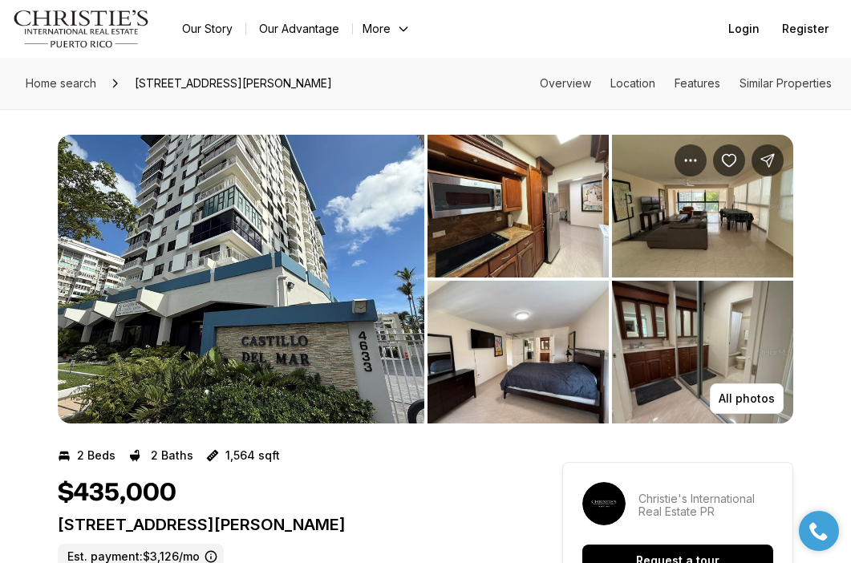
click at [115, 86] on icon at bounding box center [115, 83] width 13 height 13
click at [399, 30] on icon "Main navigation" at bounding box center [403, 28] width 13 height 13
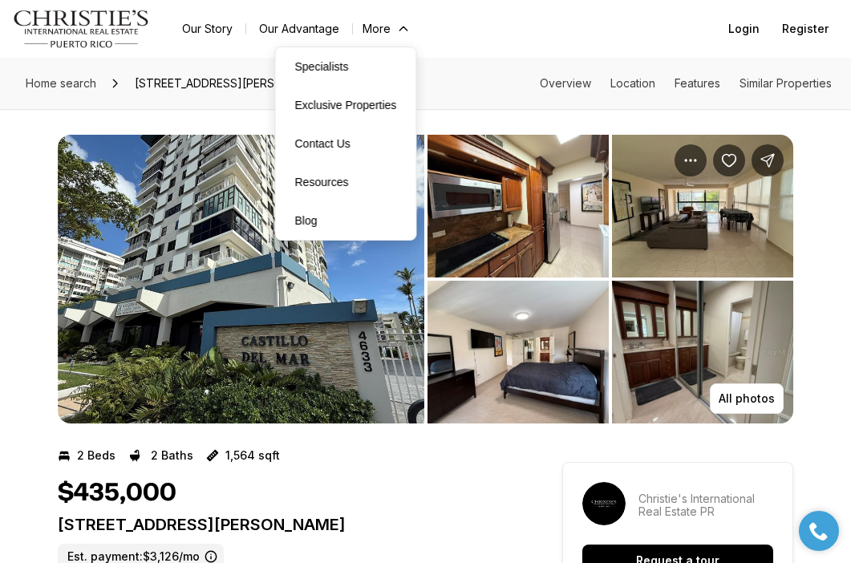
click at [399, 30] on icon "Main navigation" at bounding box center [402, 28] width 7 height 4
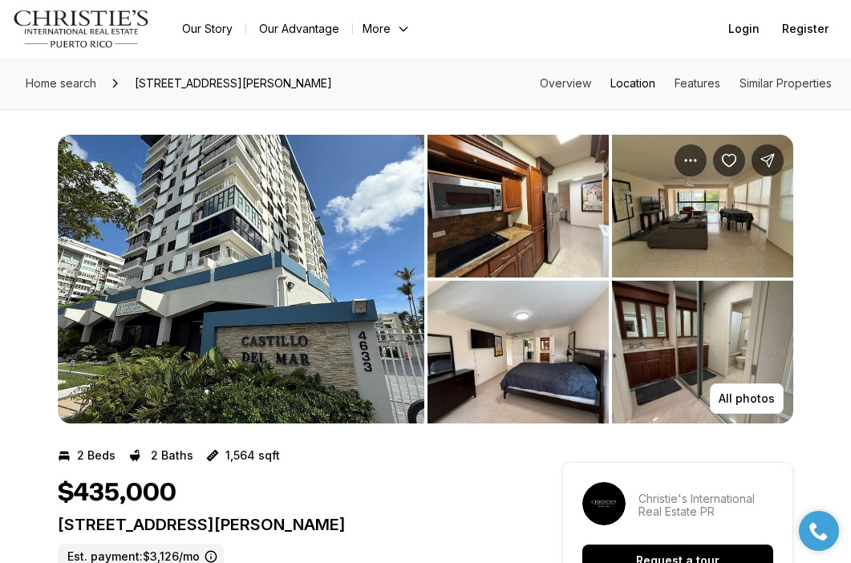
click at [624, 79] on link "Location" at bounding box center [632, 83] width 45 height 14
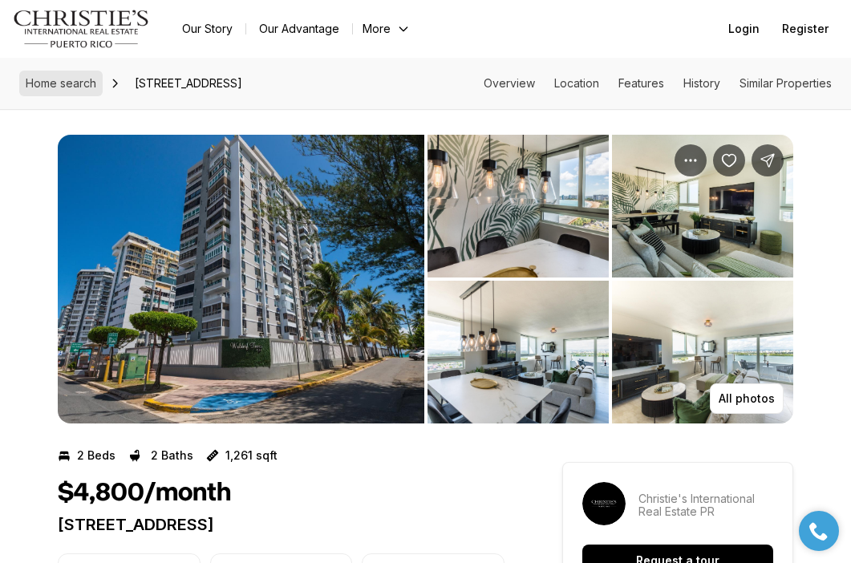
click at [82, 82] on span "Home search" at bounding box center [61, 83] width 71 height 14
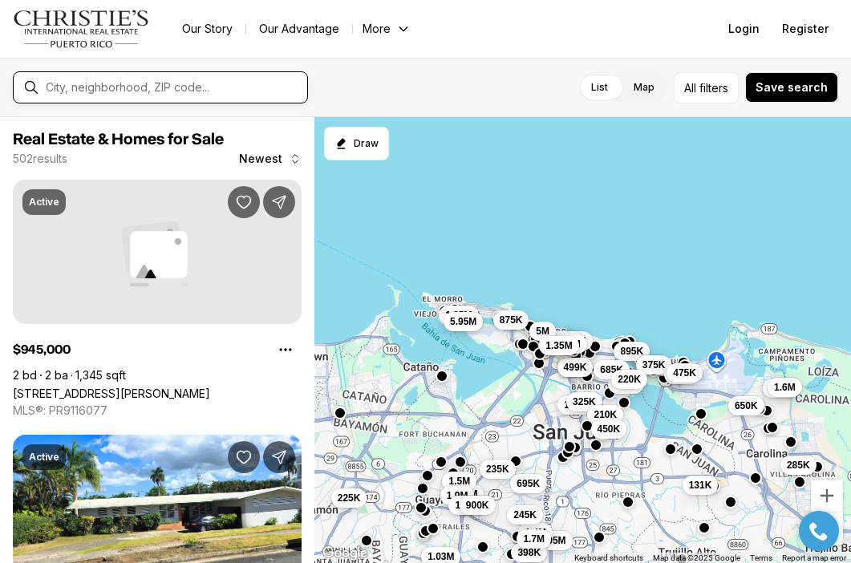
click at [219, 85] on input "text" at bounding box center [173, 87] width 255 height 14
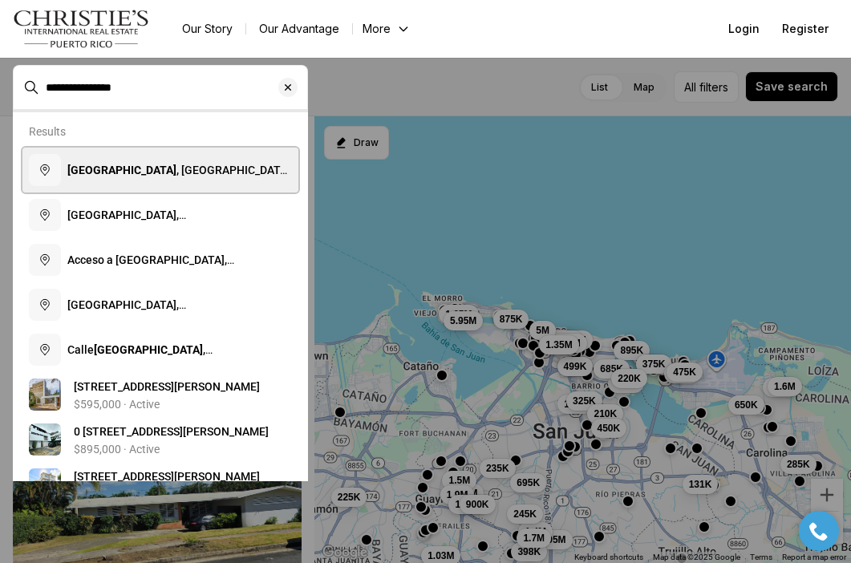
click at [148, 180] on button "[GEOGRAPHIC_DATA] , [GEOGRAPHIC_DATA][PERSON_NAME], [US_STATE]" at bounding box center [160, 169] width 276 height 45
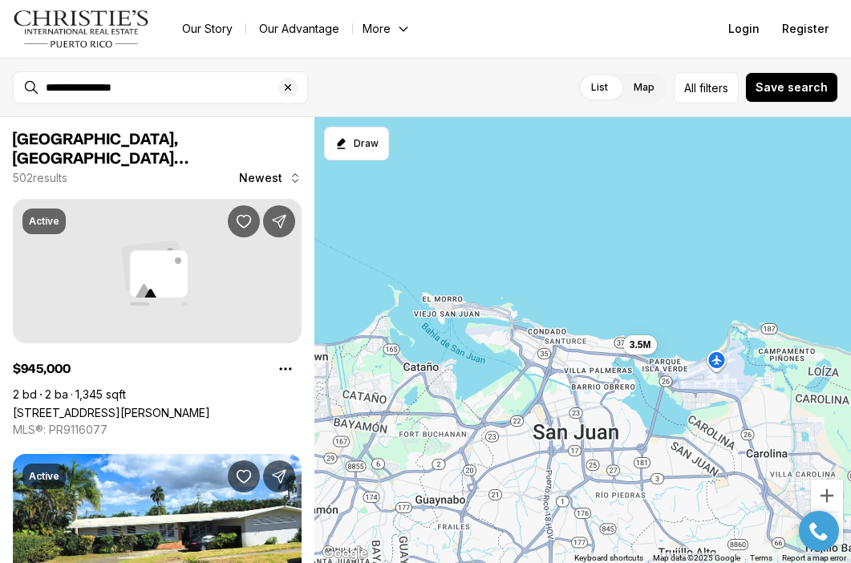
type input "**********"
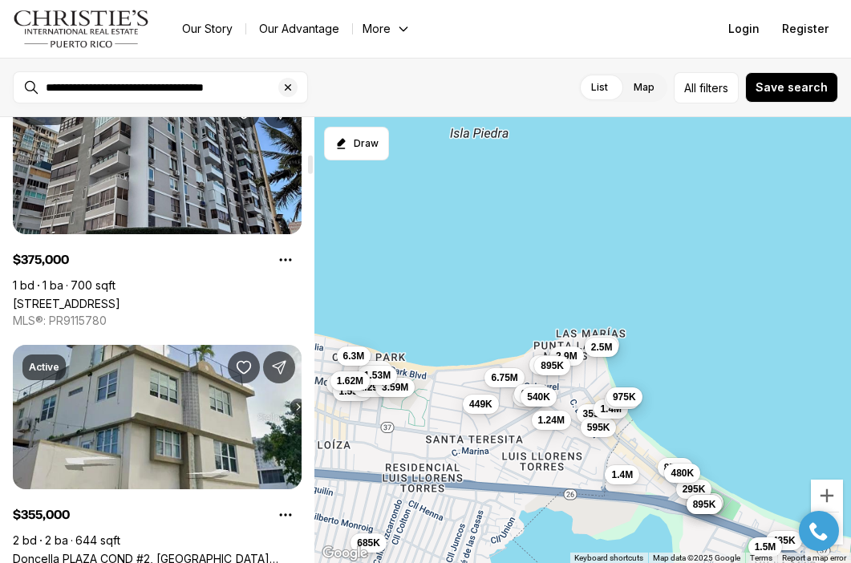
scroll to position [899, 0]
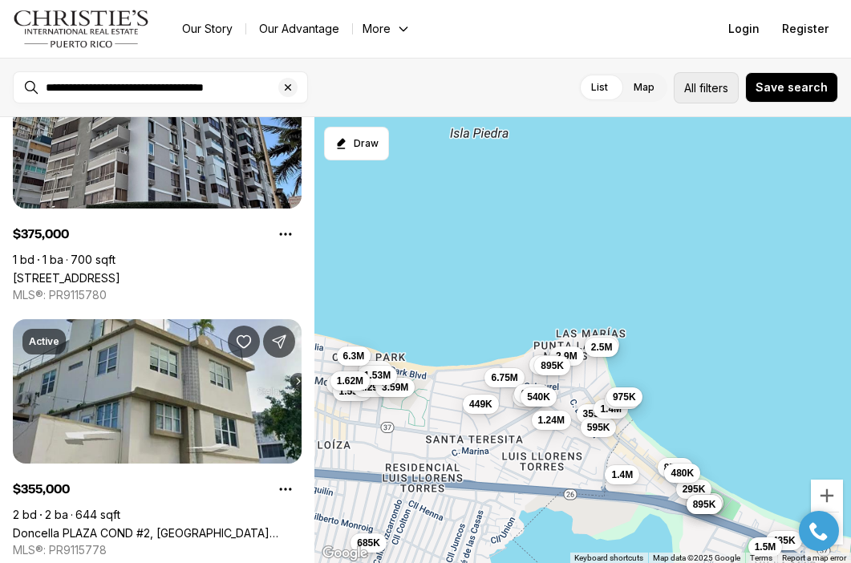
click at [708, 97] on button "All filters" at bounding box center [705, 87] width 65 height 31
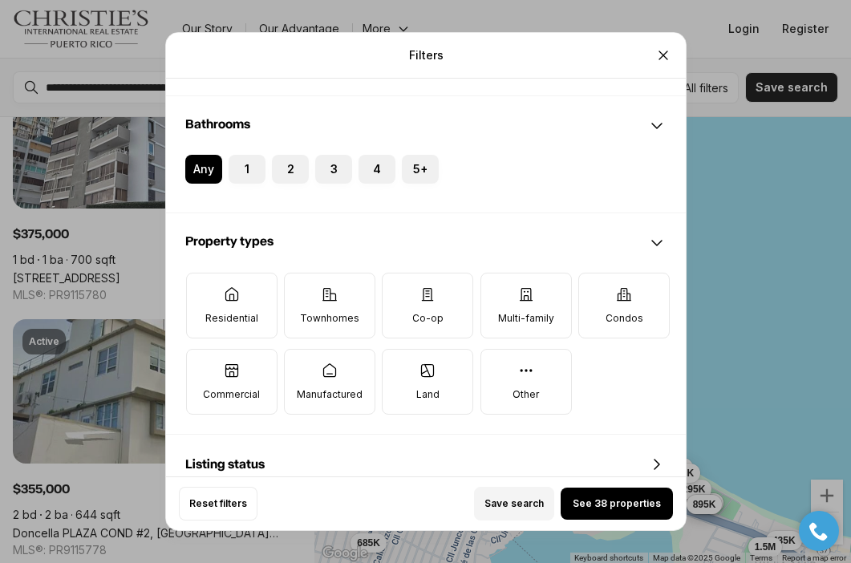
scroll to position [418, 0]
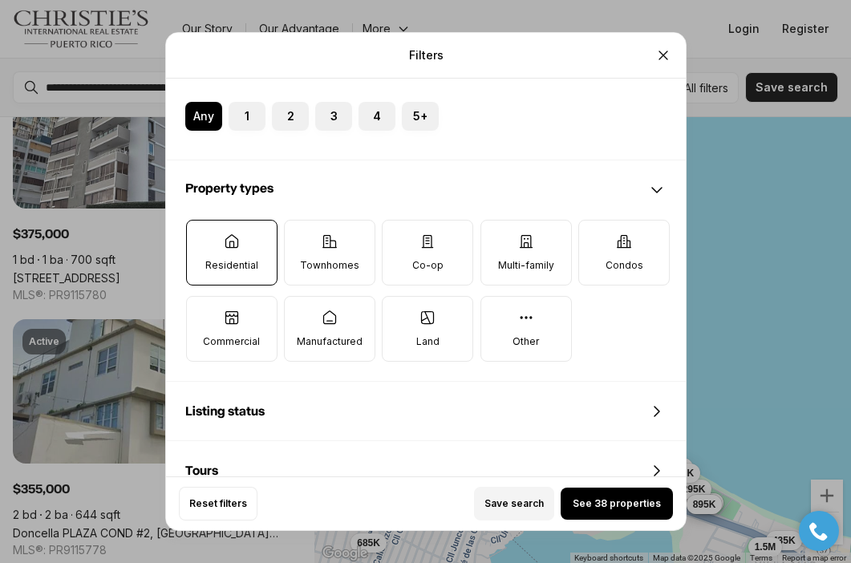
click at [247, 257] on label "Residential" at bounding box center [230, 253] width 91 height 66
click at [202, 236] on button "Residential" at bounding box center [194, 228] width 16 height 16
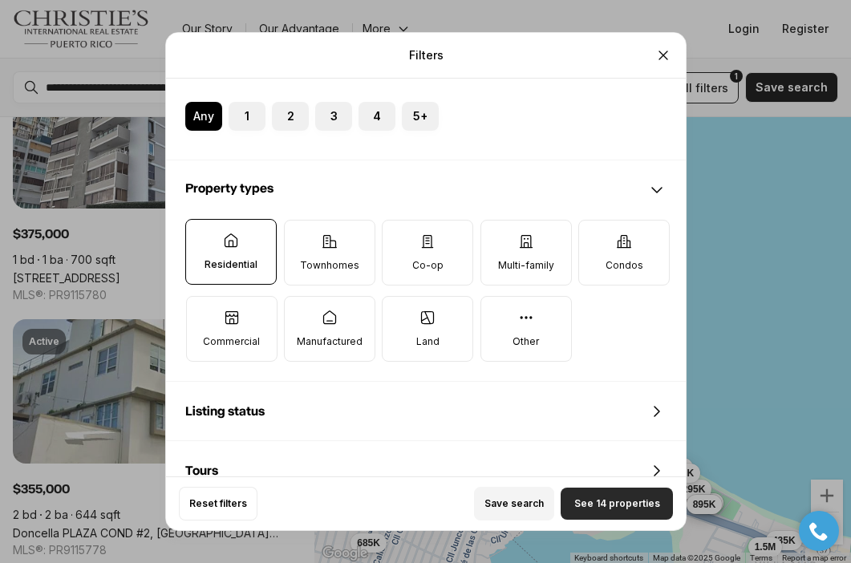
click at [589, 507] on span "See 14 properties" at bounding box center [616, 503] width 86 height 13
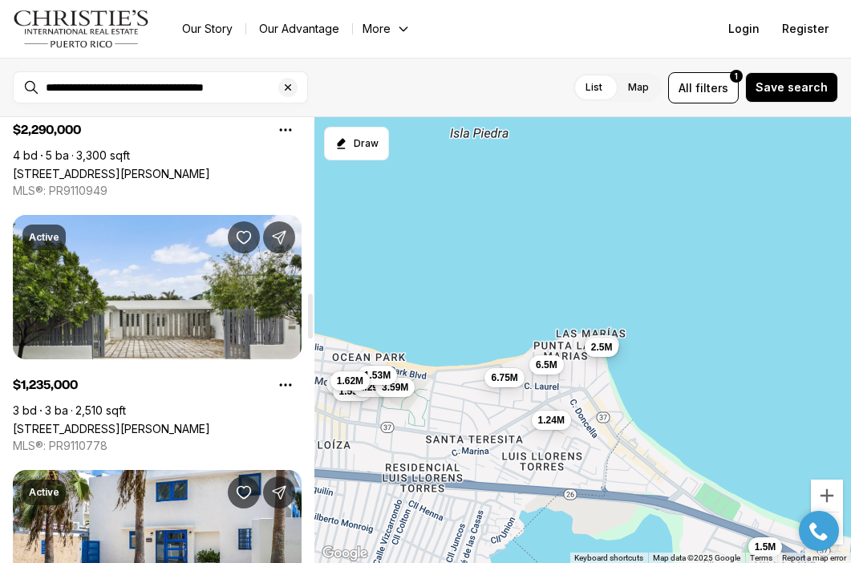
scroll to position [1733, 0]
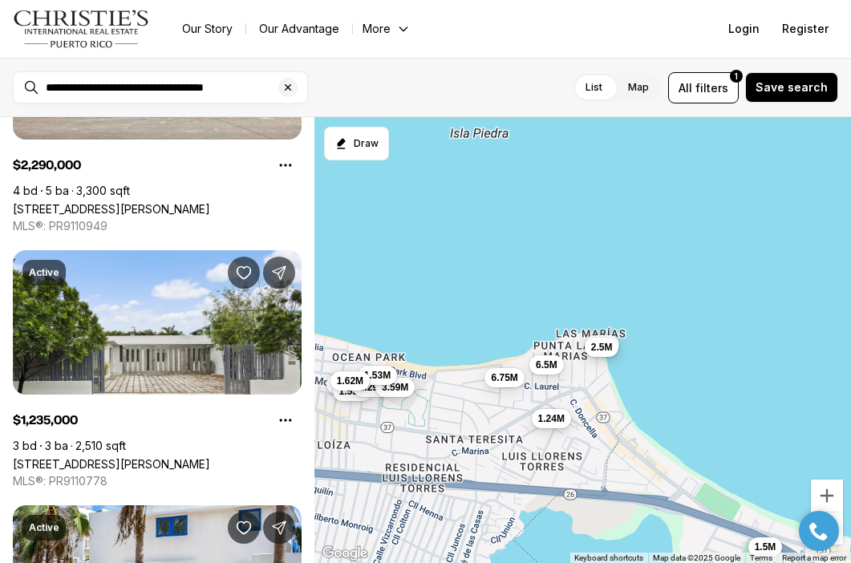
click at [551, 418] on span "1.24M" at bounding box center [550, 418] width 26 height 13
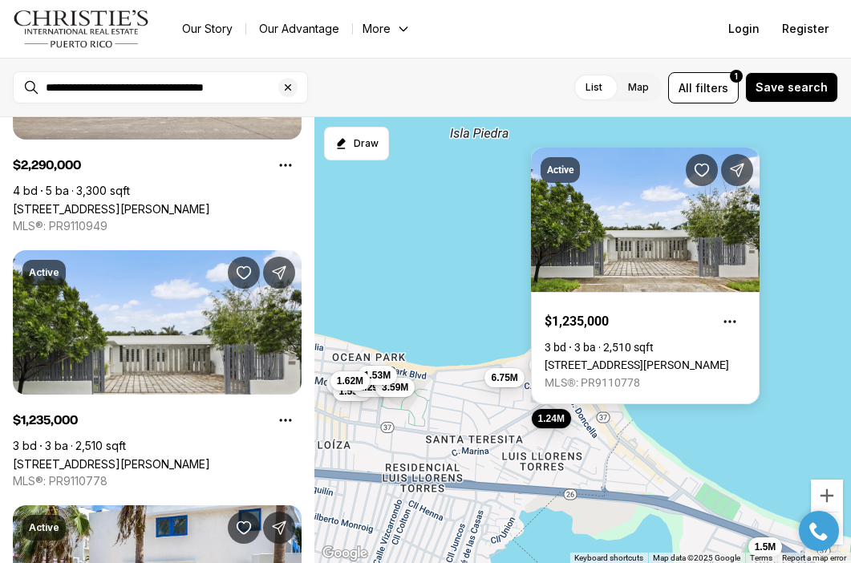
click at [462, 253] on div "3.5M 2.5M 6.75M 1.4M 6.5M 1.7M 1.53M 2.29M 1.24M 3.59M 1.5M 1.53M 1.62M" at bounding box center [582, 340] width 536 height 446
